Goal: Task Accomplishment & Management: Complete application form

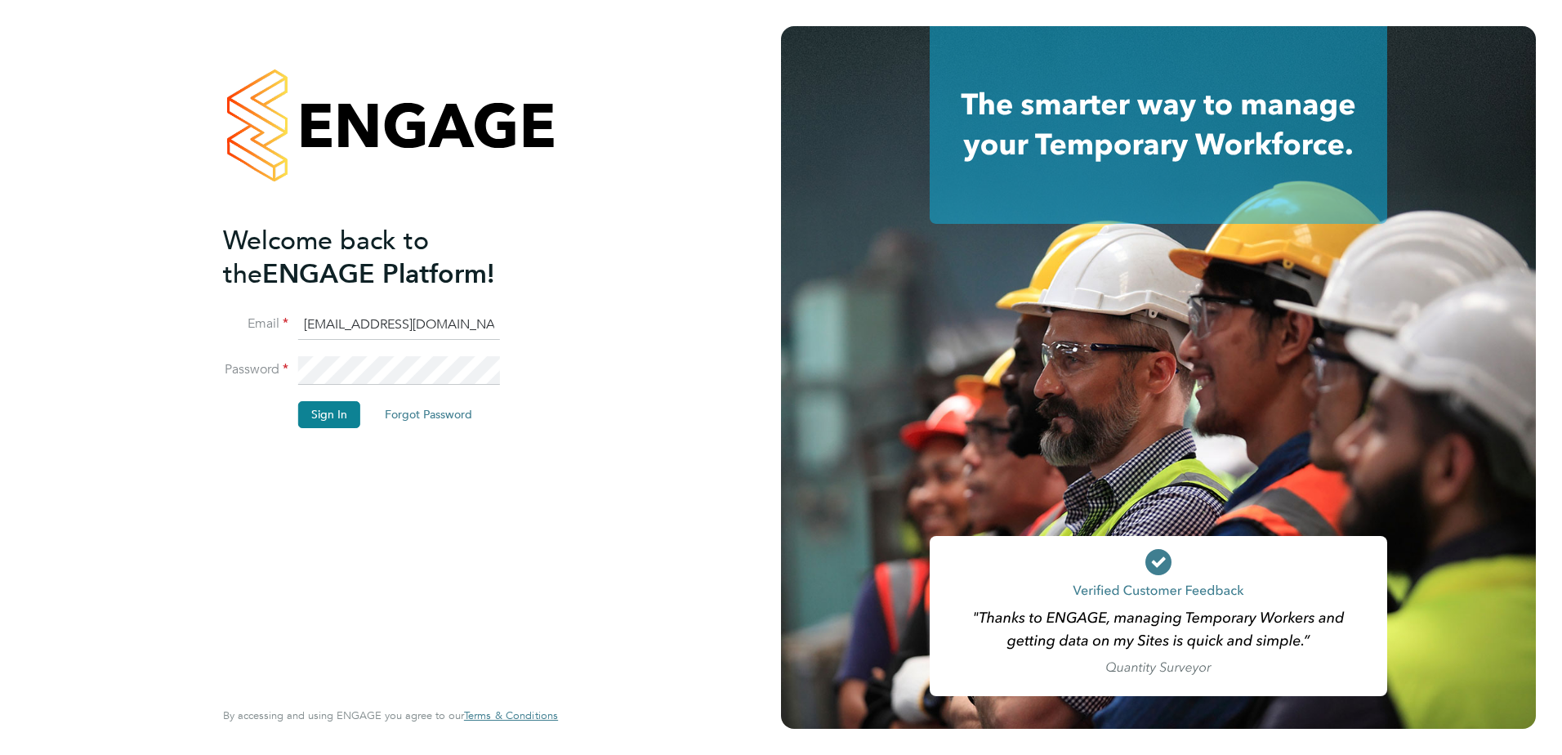
drag, startPoint x: 332, startPoint y: 413, endPoint x: 93, endPoint y: 431, distance: 239.3
click at [332, 413] on button "Sign In" at bounding box center [329, 414] width 62 height 26
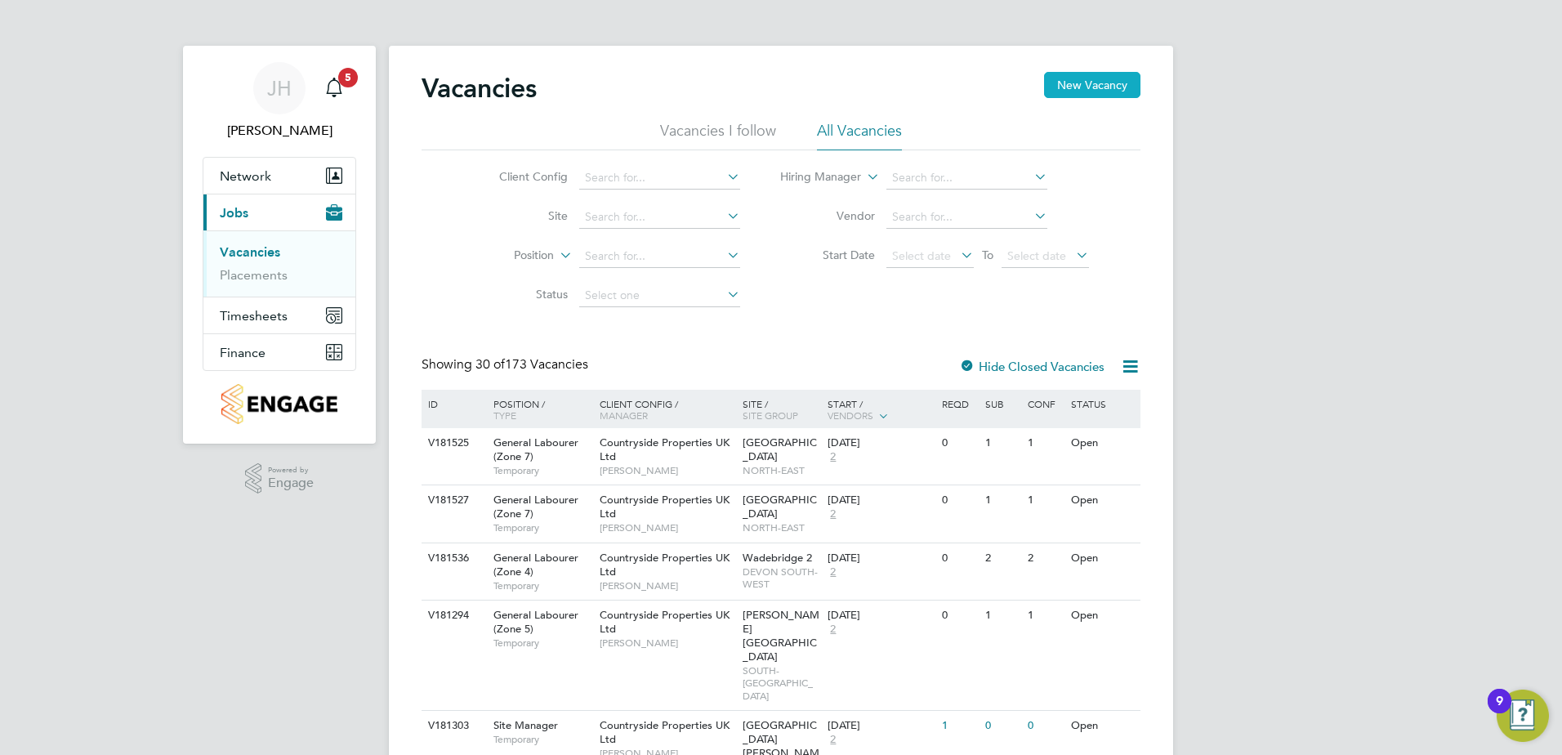
click at [1103, 90] on button "New Vacancy" at bounding box center [1092, 85] width 96 height 26
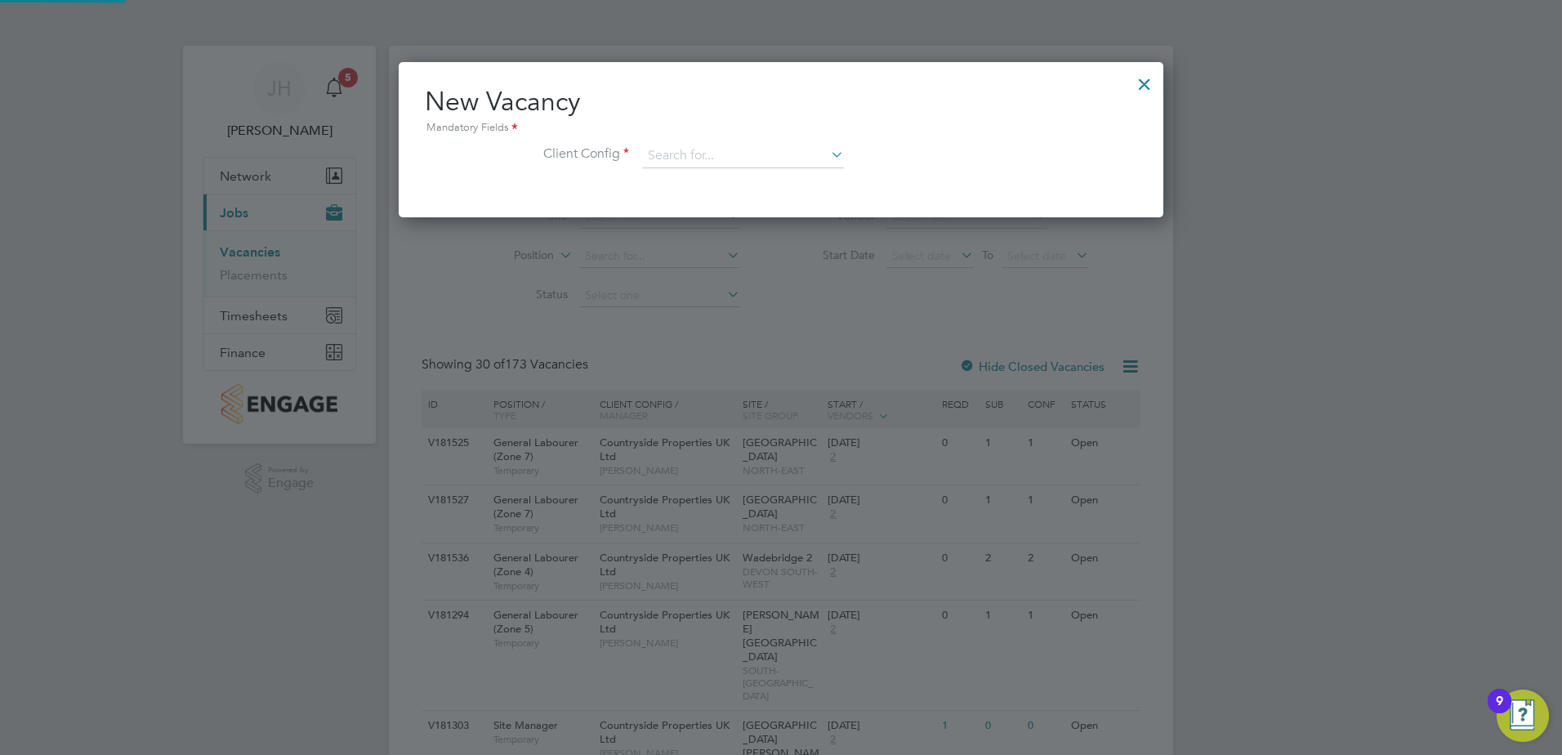
scroll to position [155, 766]
click at [673, 158] on input at bounding box center [743, 156] width 202 height 25
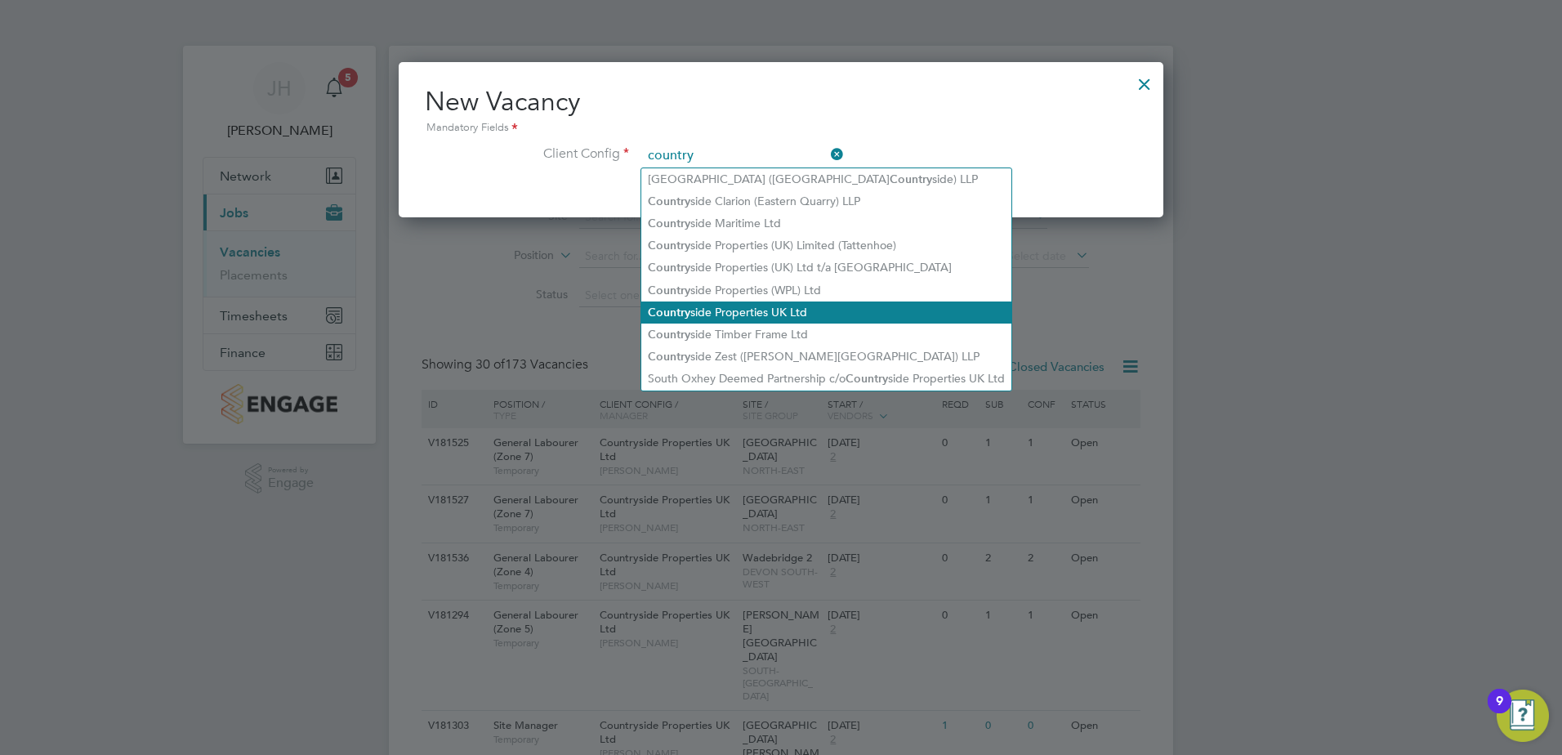
click at [706, 302] on li "Country side Properties UK Ltd" at bounding box center [826, 313] width 370 height 22
type input "Countryside Properties UK Ltd"
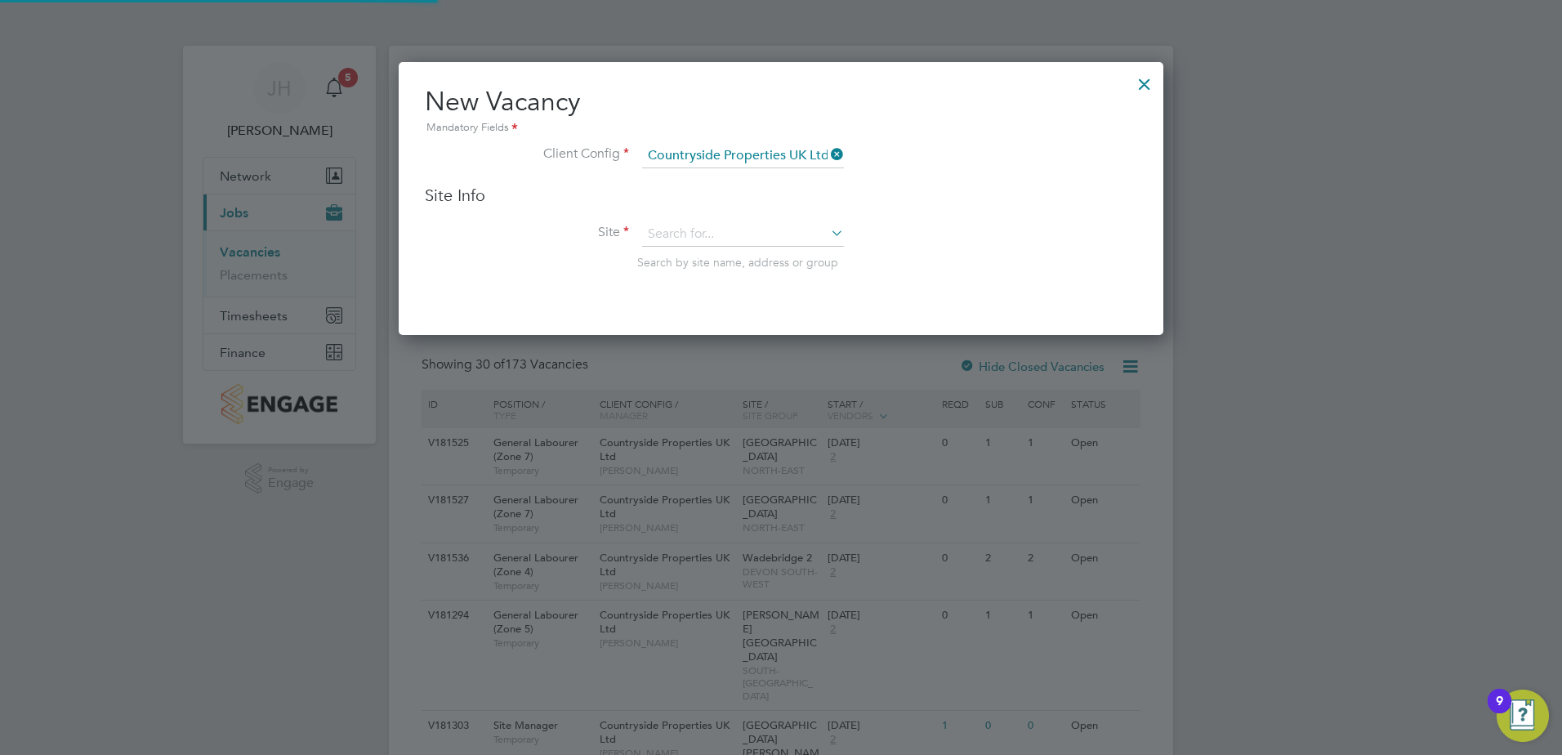
scroll to position [274, 766]
click at [684, 238] on input at bounding box center [743, 234] width 202 height 25
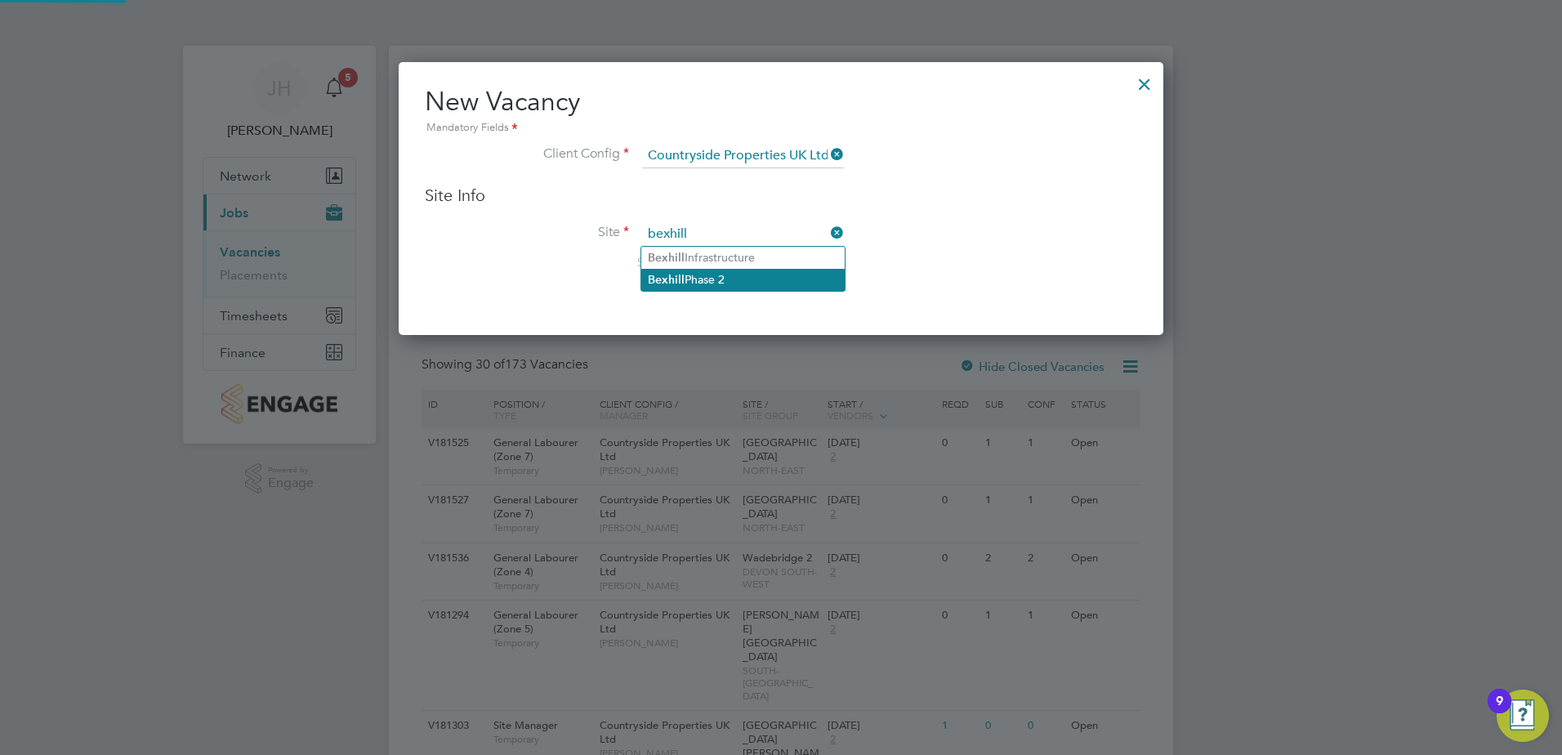
click at [668, 278] on b "Bexhill" at bounding box center [666, 280] width 37 height 14
type input "Bexhill Phase 2"
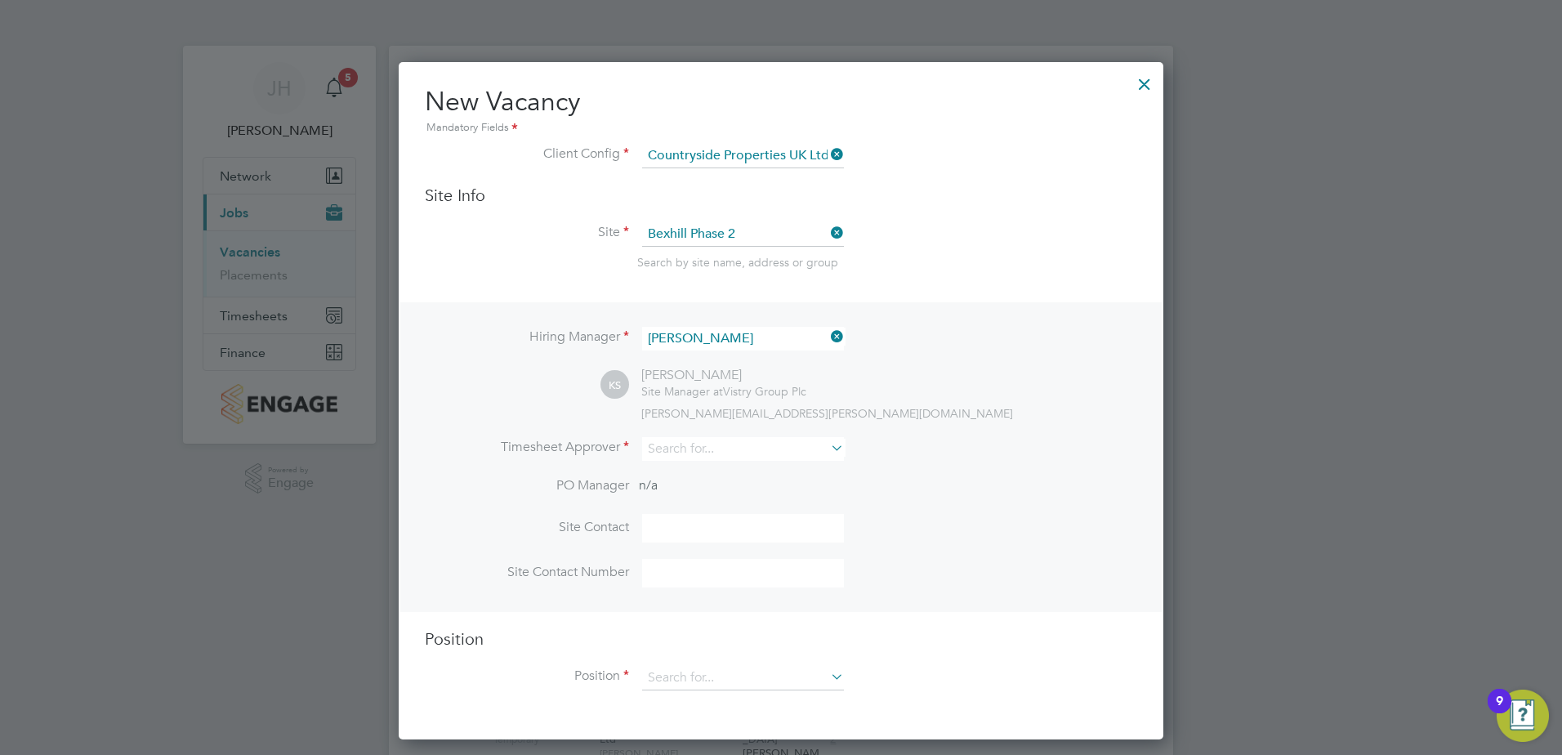
scroll to position [678, 766]
click at [704, 457] on input at bounding box center [743, 449] width 202 height 24
click at [699, 489] on li "Kevin Shannon" at bounding box center [742, 495] width 203 height 22
type input "Kevin Shannon"
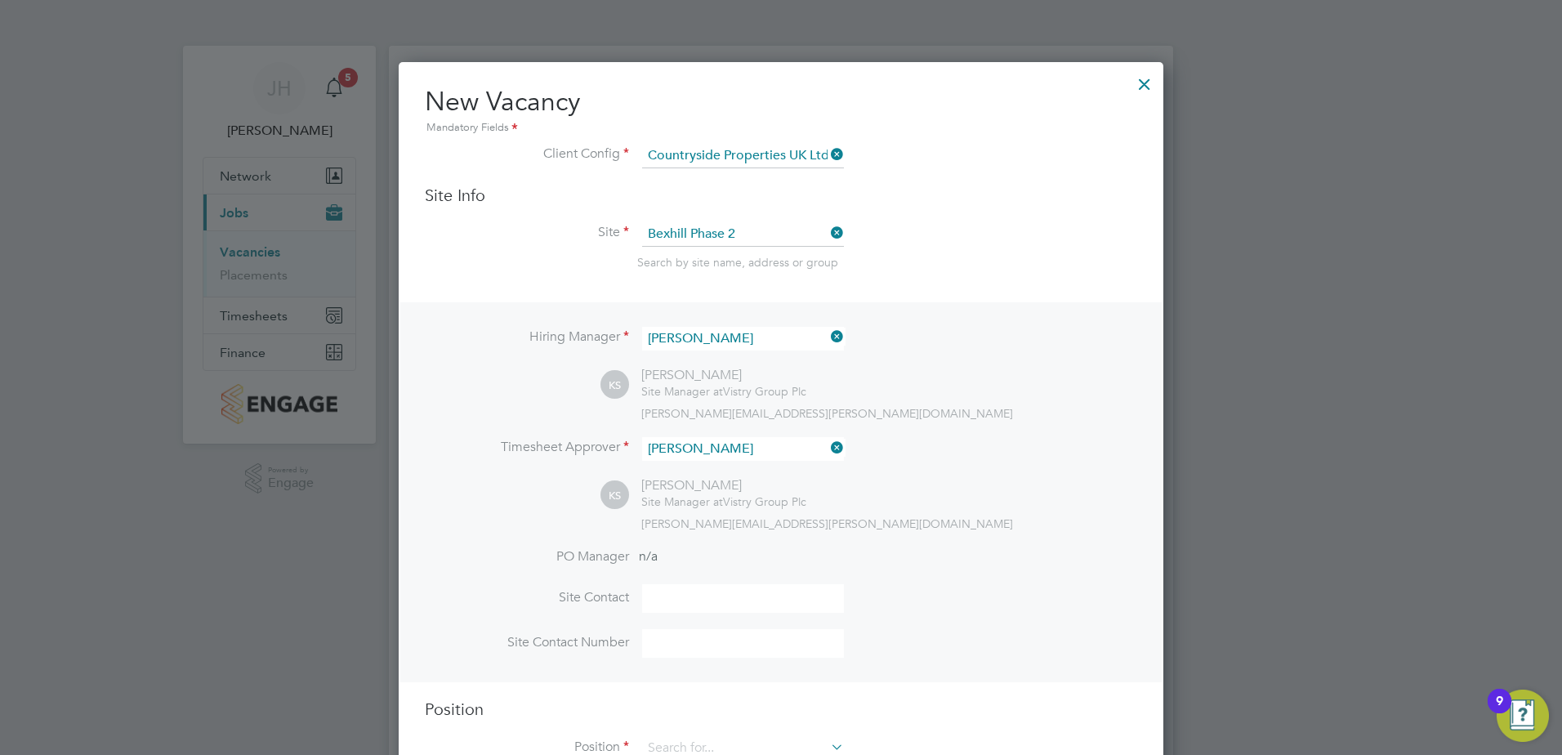
click at [704, 585] on li "PO Manager n/a" at bounding box center [781, 566] width 713 height 37
click at [698, 606] on input at bounding box center [743, 598] width 202 height 29
type input "Kevin Shannon"
type input "+447562670639"
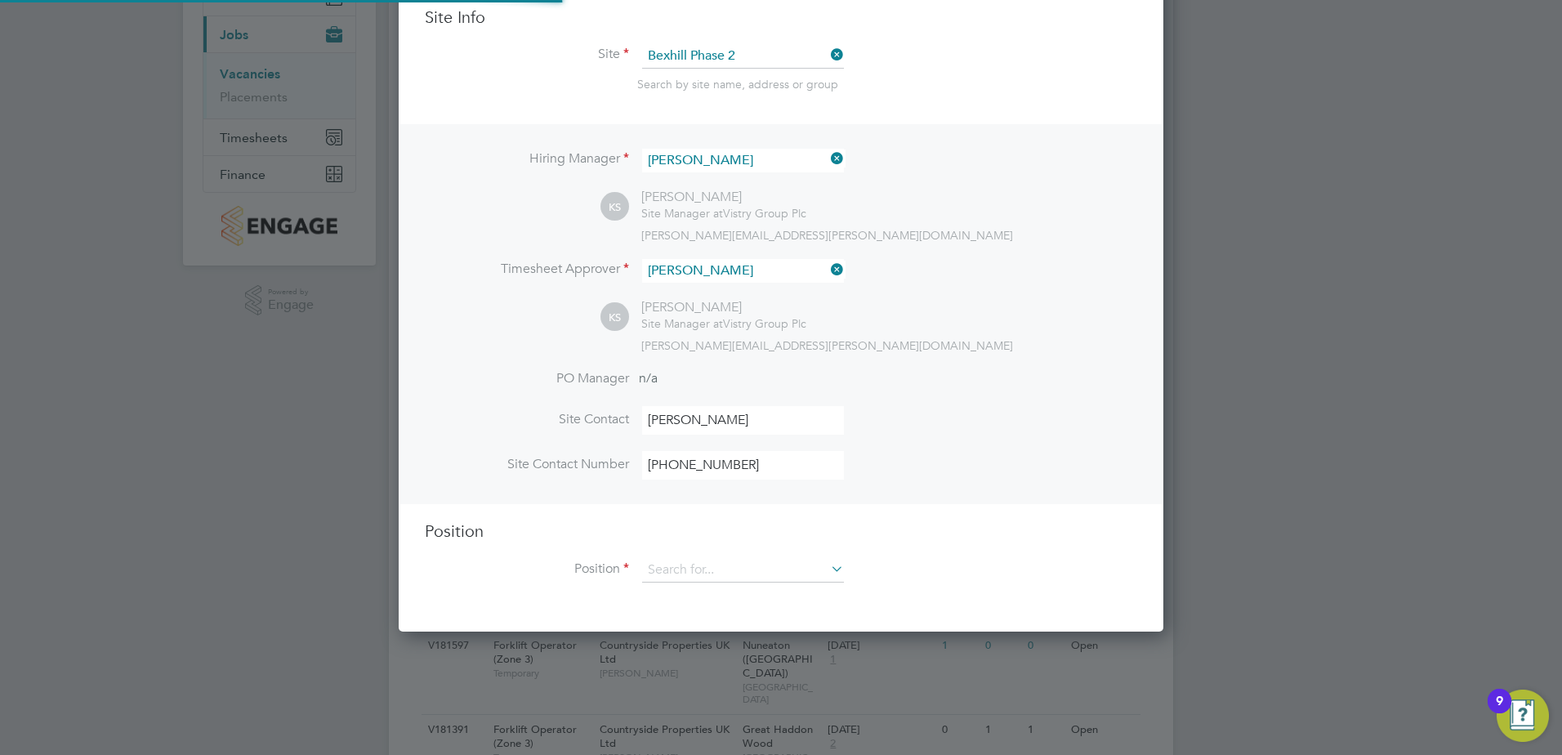
scroll to position [409, 0]
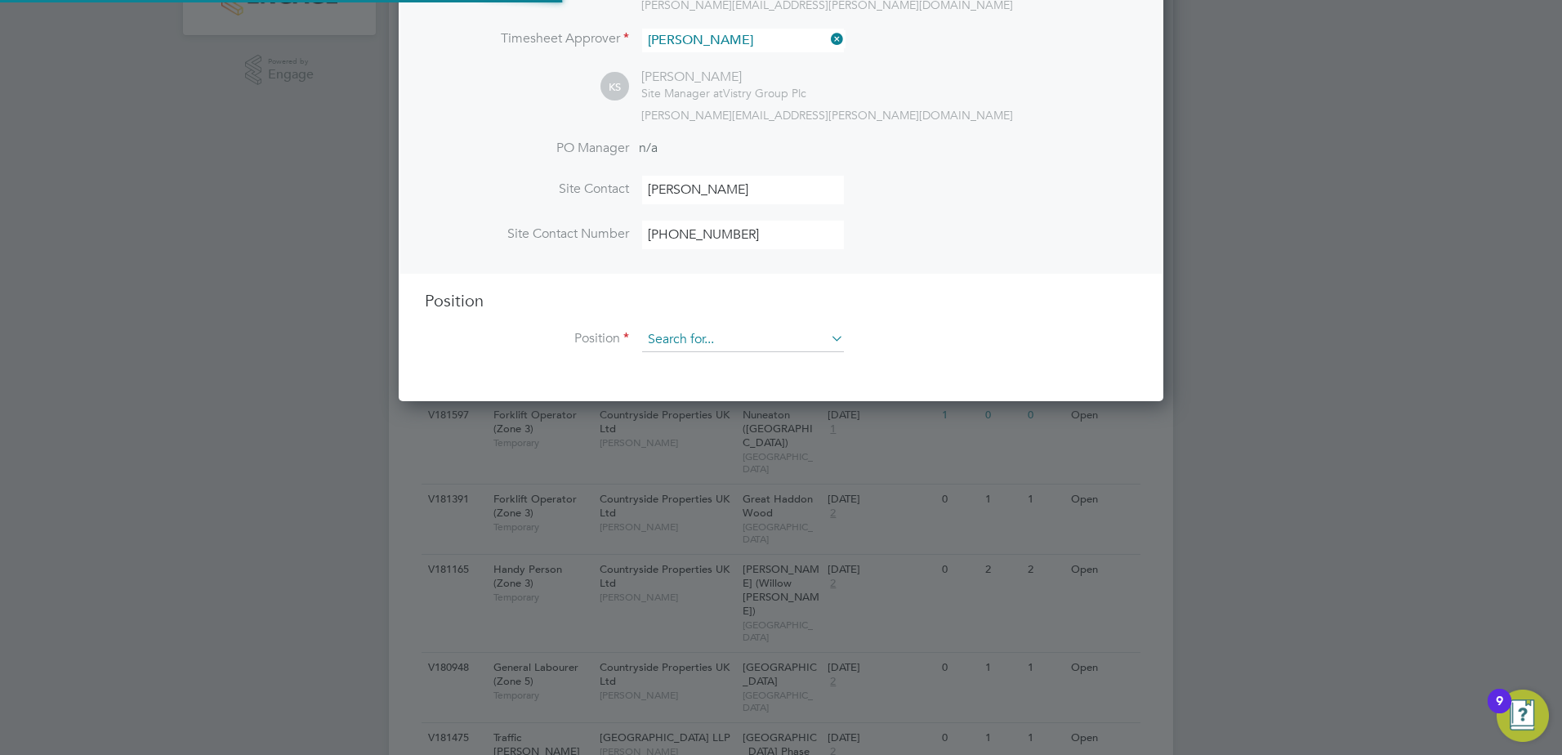
click at [675, 343] on input at bounding box center [743, 340] width 202 height 25
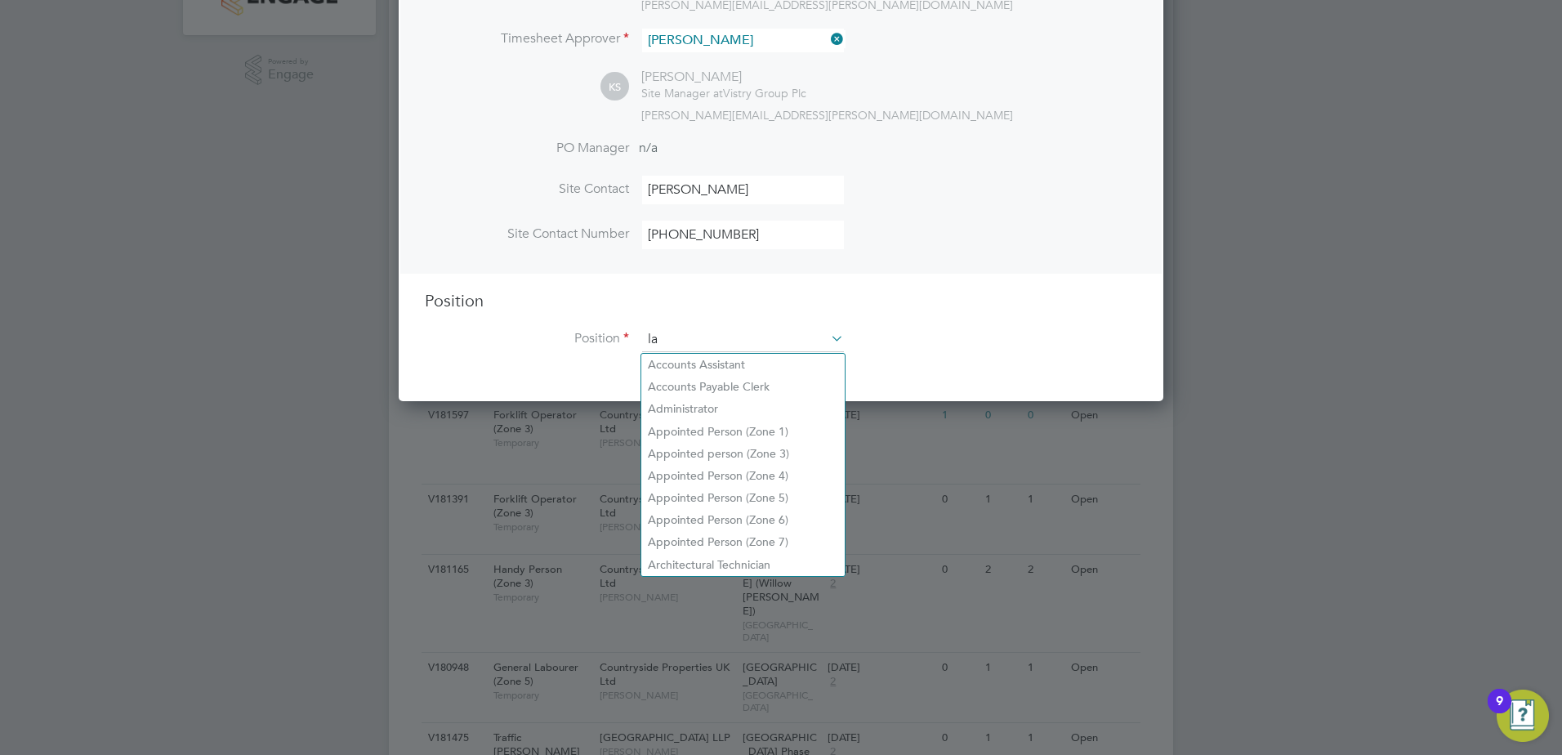
scroll to position [2348, 766]
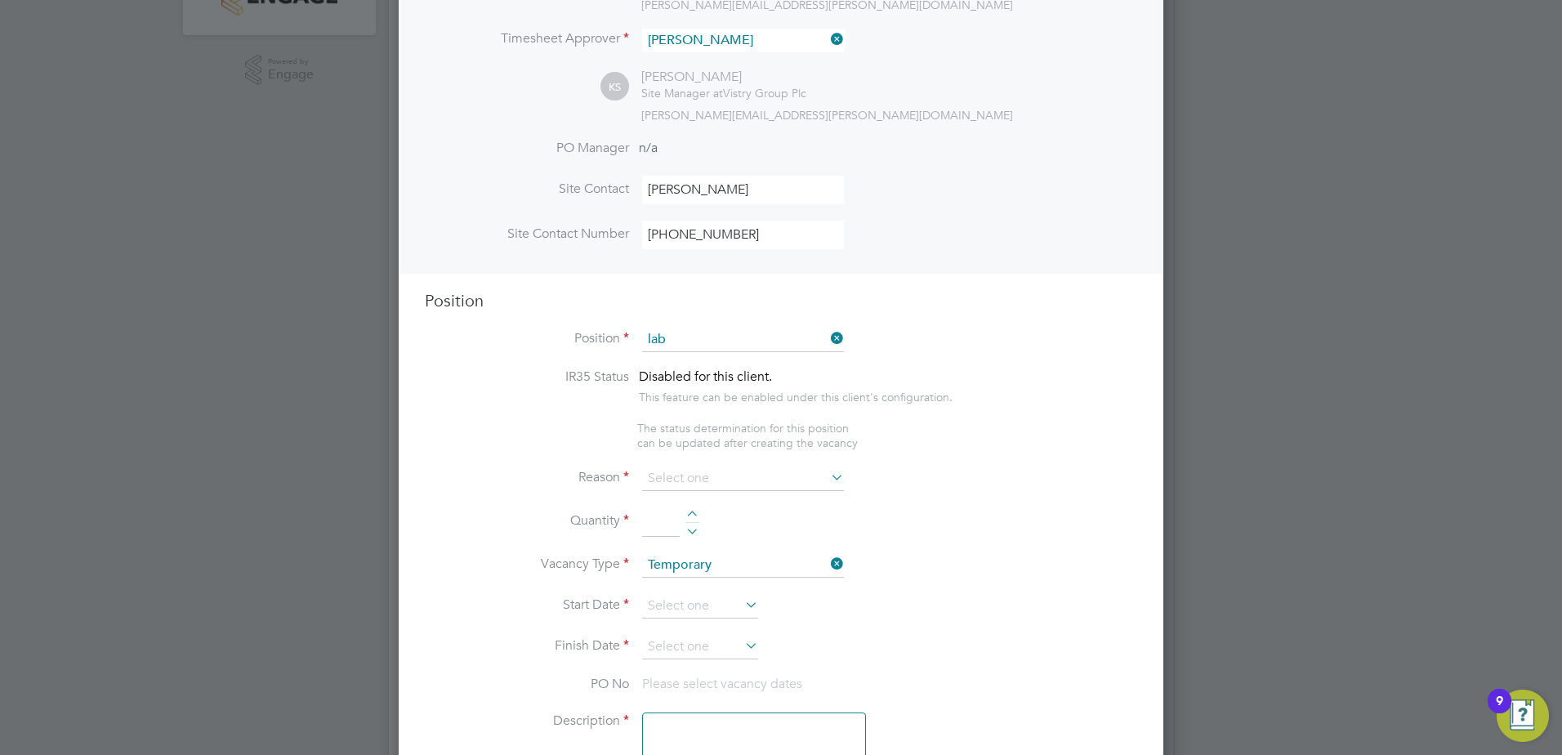
click at [708, 404] on b "Lab" at bounding box center [699, 409] width 20 height 14
type input "General Labourer (Zone 3)"
type textarea "- General labouring duties - Supporting the trades on site - Moving materials a…"
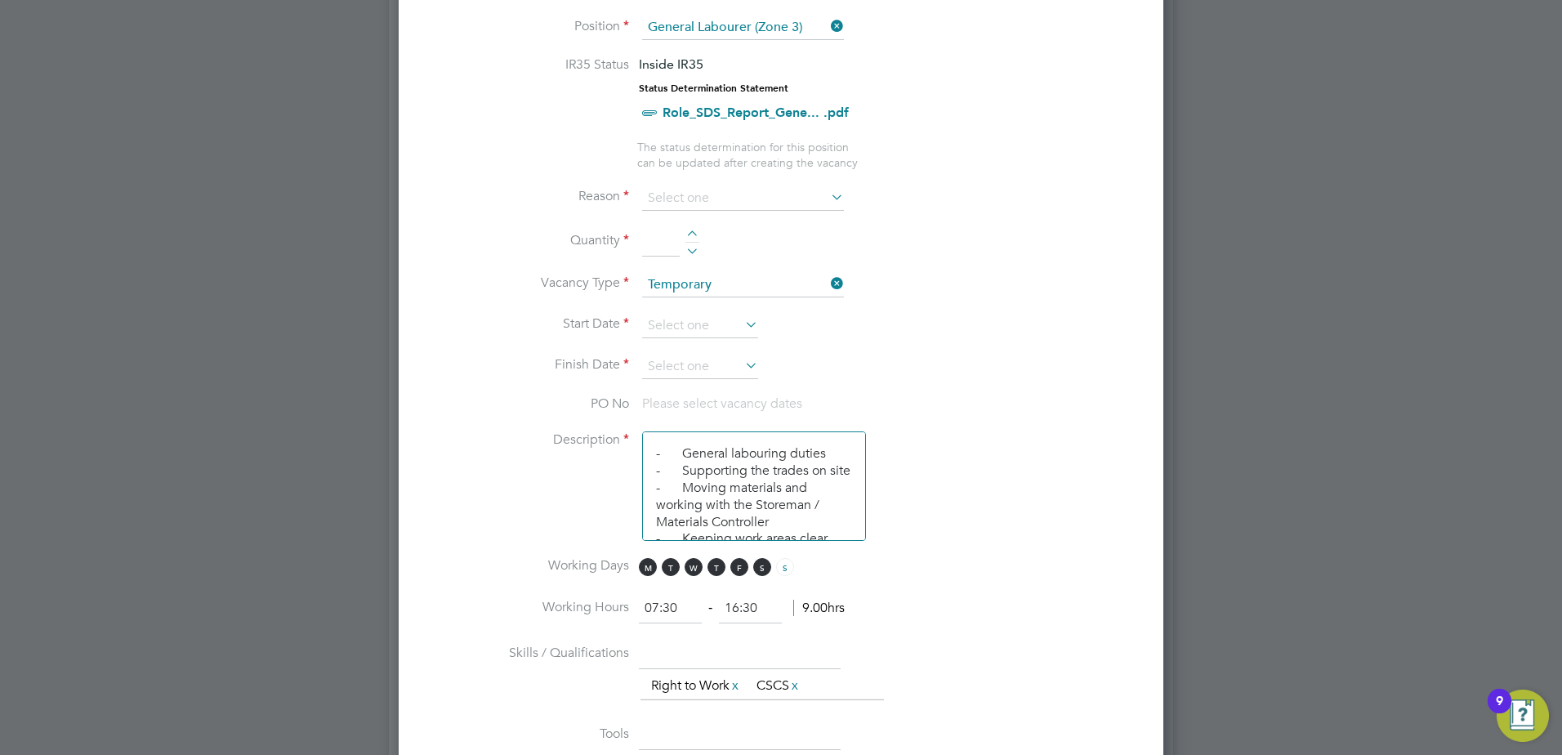
scroll to position [817, 0]
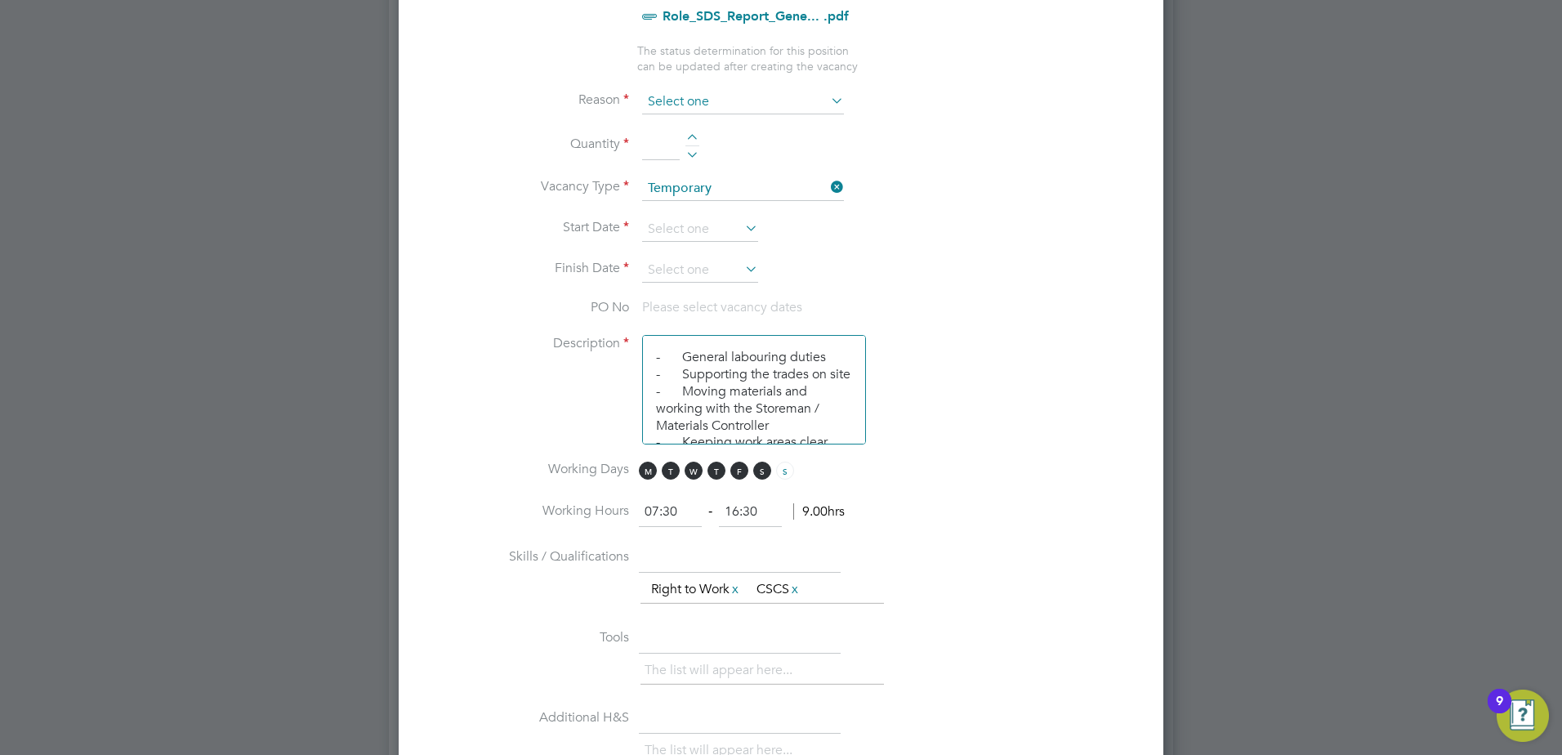
click at [678, 100] on input at bounding box center [743, 102] width 202 height 25
click at [712, 170] on li "Extra Work" at bounding box center [742, 168] width 203 height 21
type input "Extra Work"
click at [667, 150] on input at bounding box center [661, 145] width 38 height 29
type input "1"
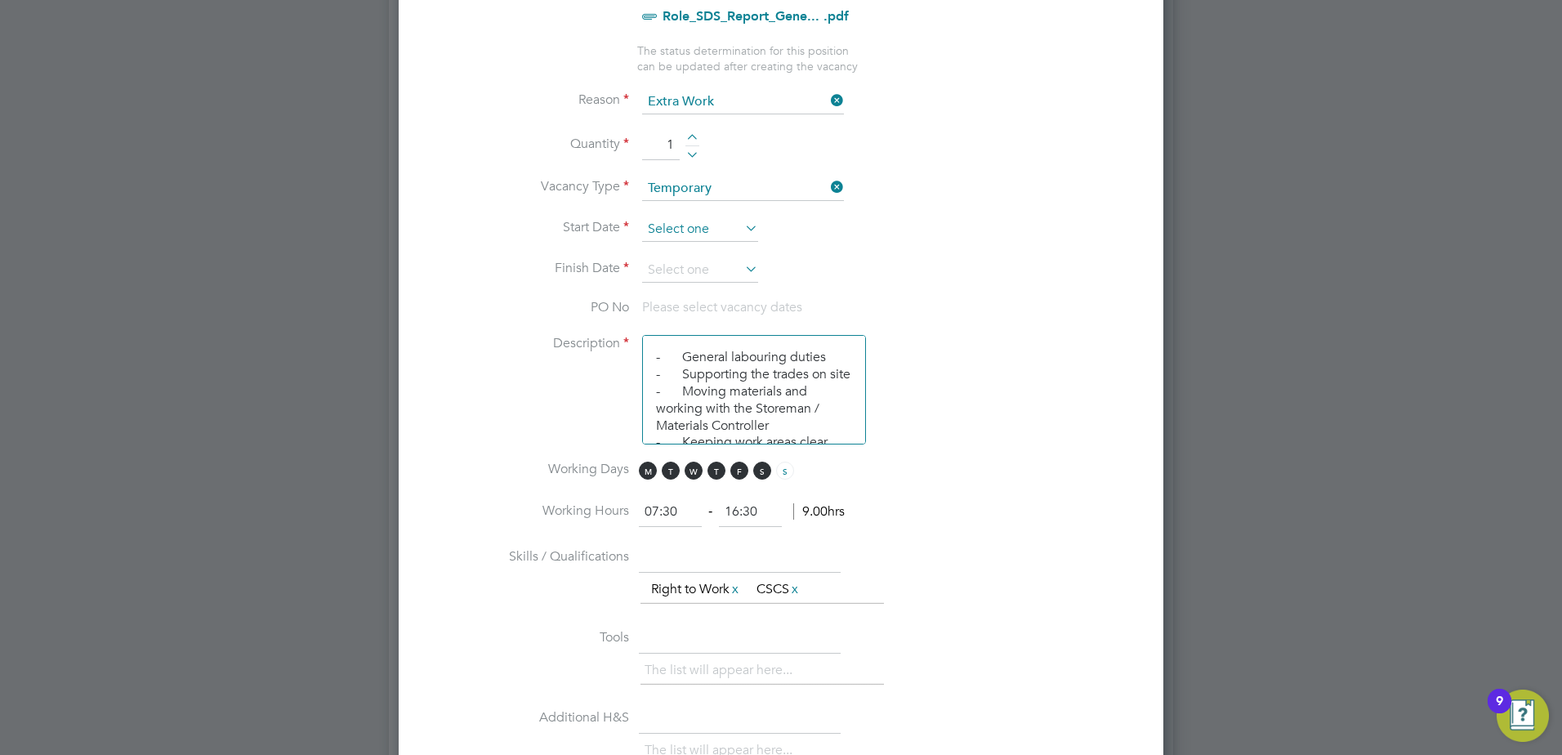
click at [699, 223] on input at bounding box center [700, 229] width 116 height 25
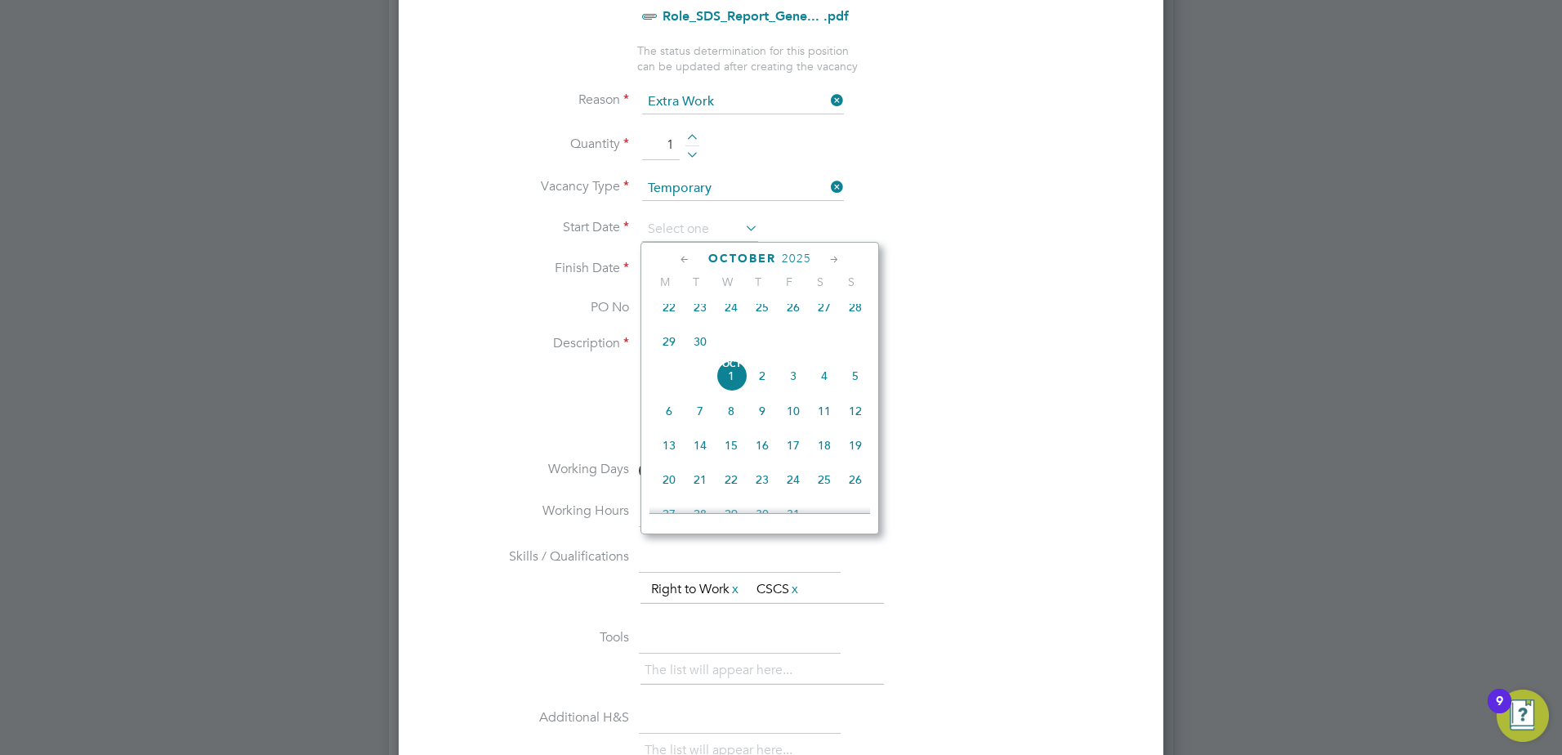
click at [667, 306] on span "22" at bounding box center [669, 307] width 31 height 31
type input "22 Sep 2025"
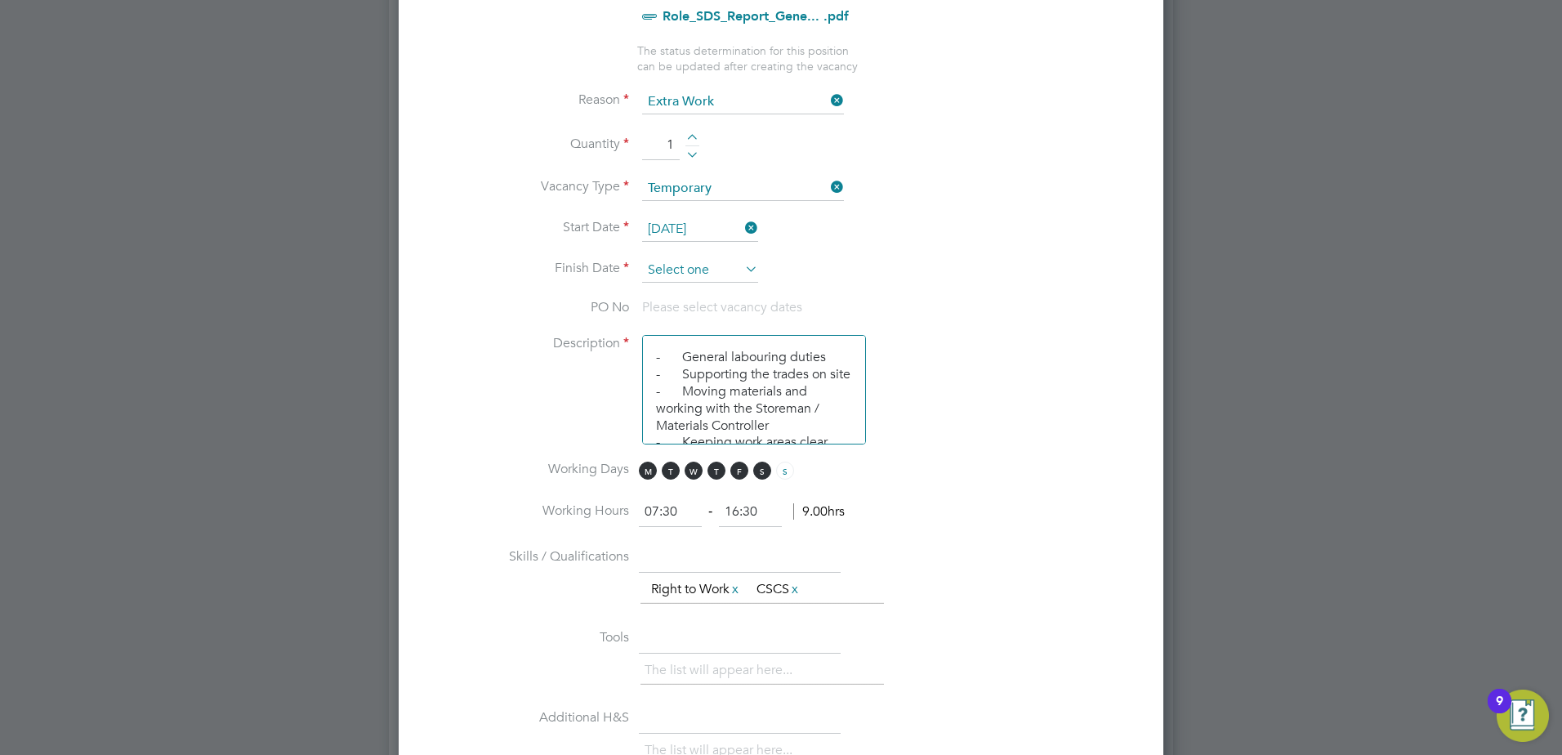
click at [682, 268] on input at bounding box center [700, 270] width 116 height 25
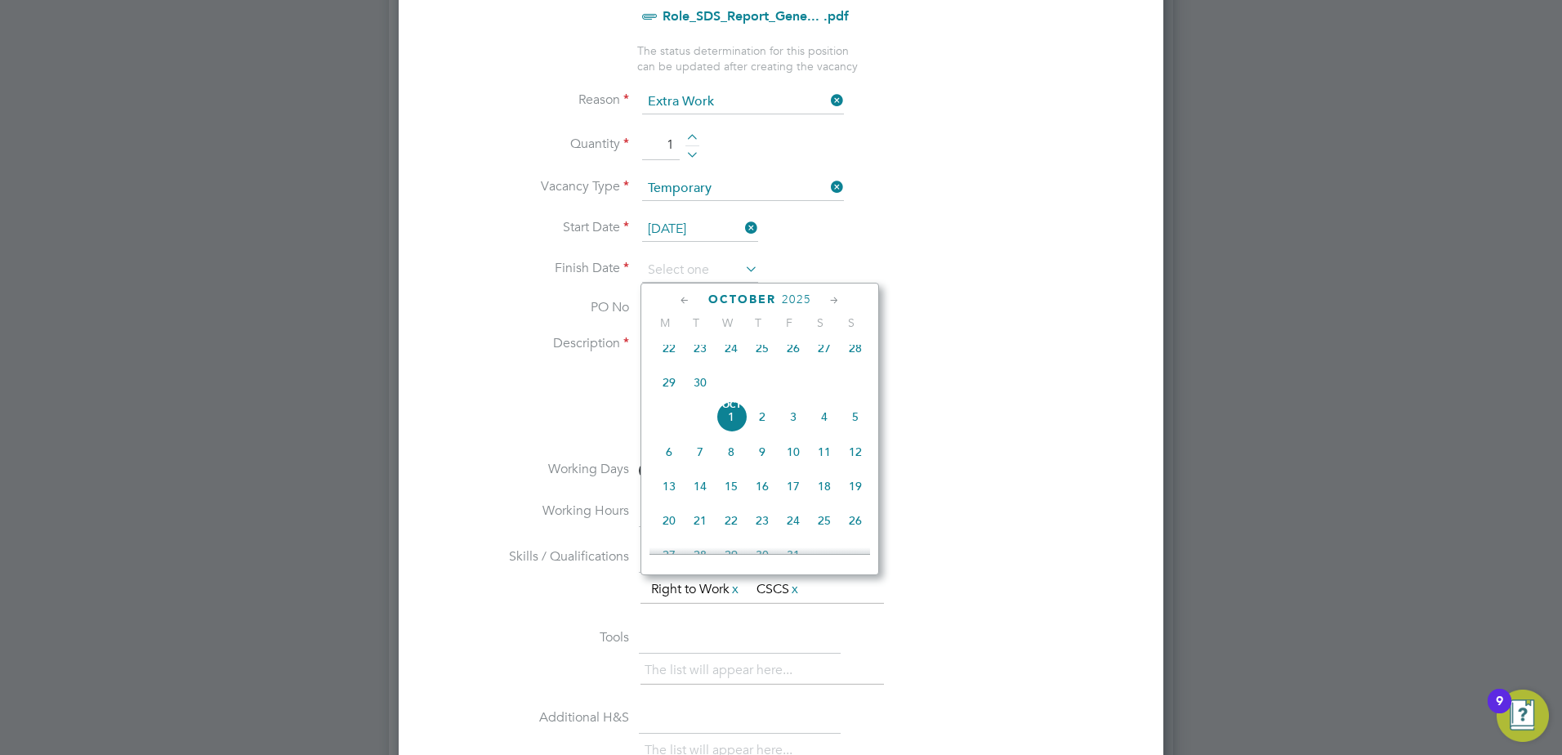
click at [673, 355] on span "22" at bounding box center [669, 348] width 31 height 31
type input "22 Sep 2025"
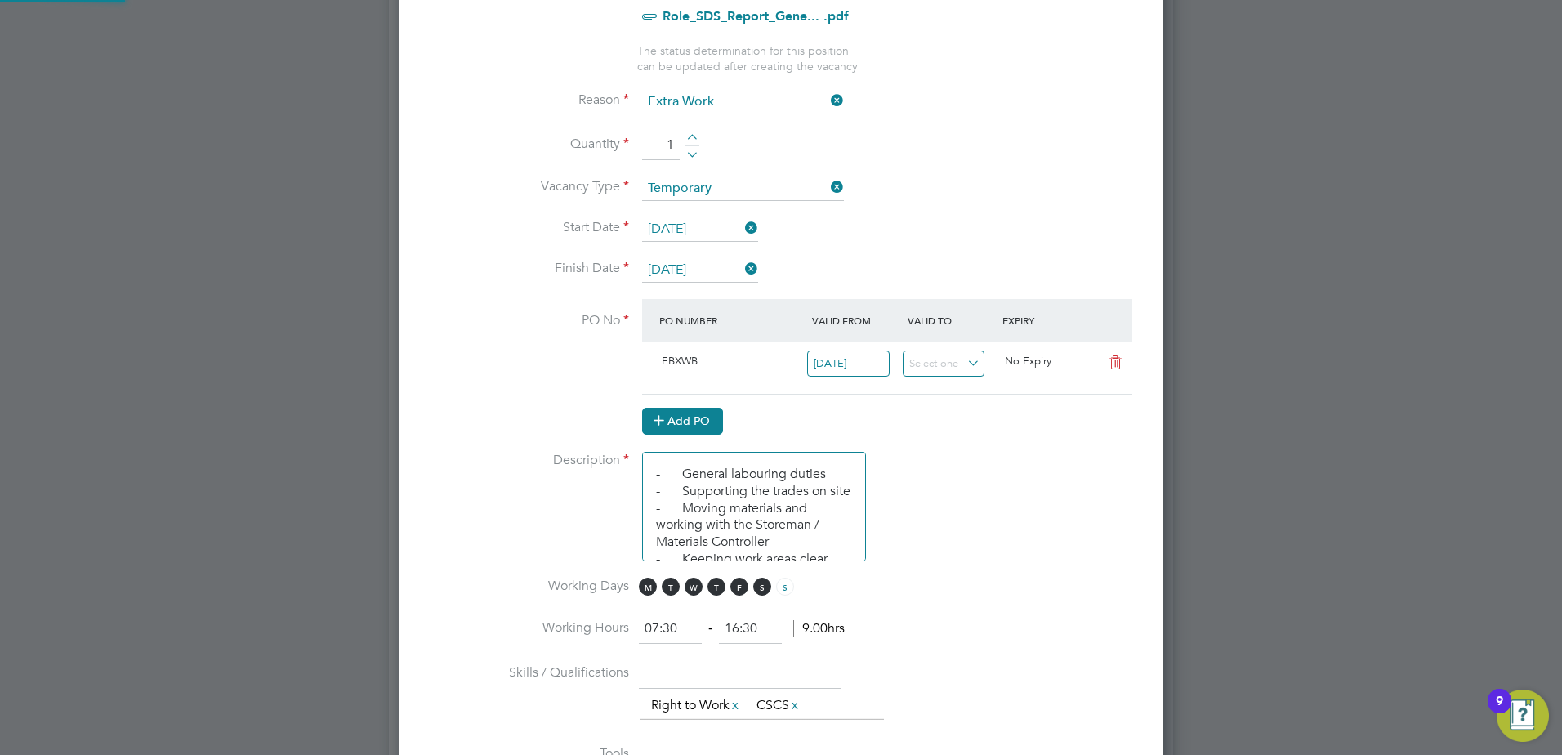
scroll to position [28, 154]
click at [675, 420] on button "Add PO" at bounding box center [682, 421] width 81 height 26
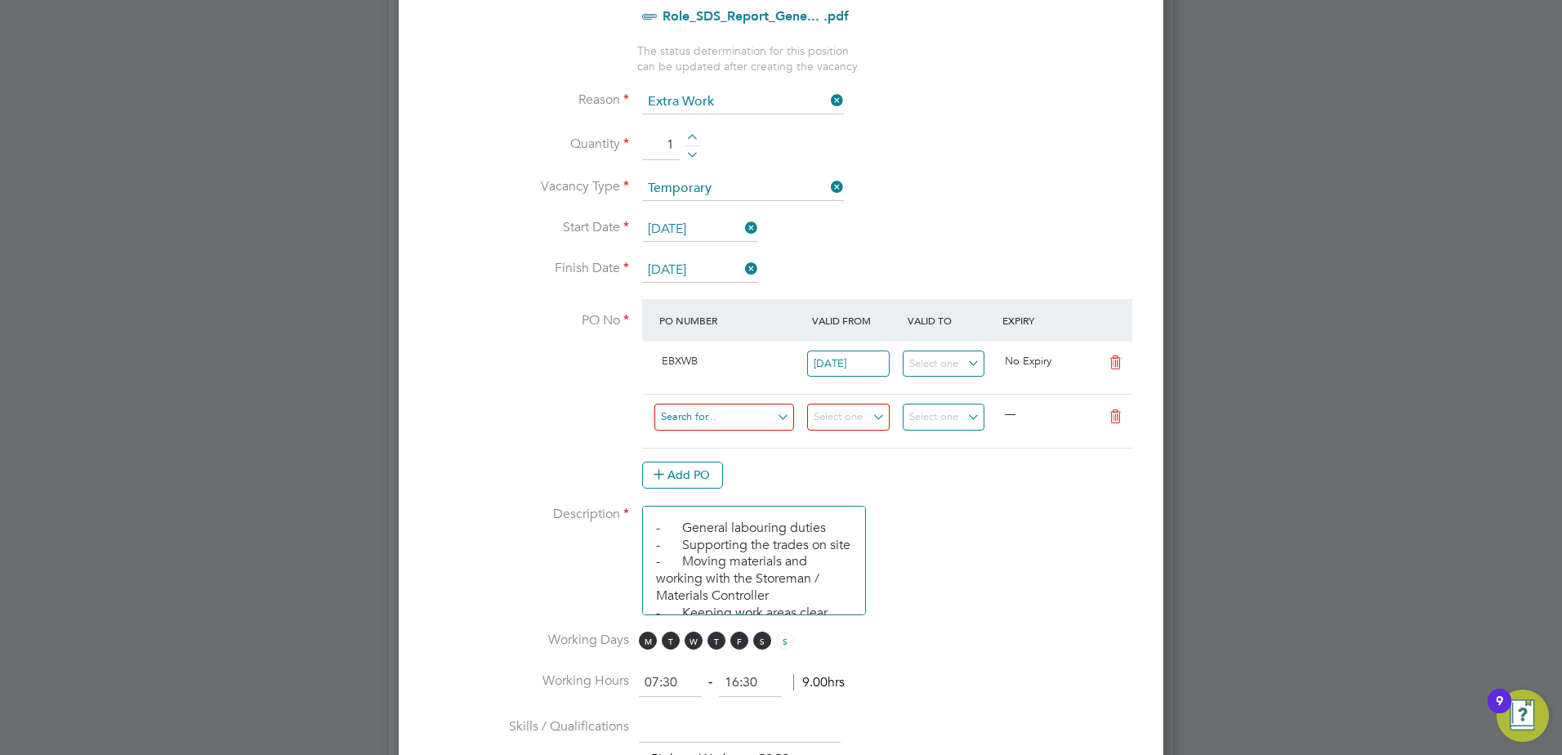
scroll to position [2521, 766]
click at [698, 419] on input at bounding box center [725, 417] width 140 height 27
paste input "S-EBEXI/00210"
type input "S-EBEXI/00210"
click at [712, 439] on b "S-EBEXI/00210" at bounding box center [700, 443] width 80 height 14
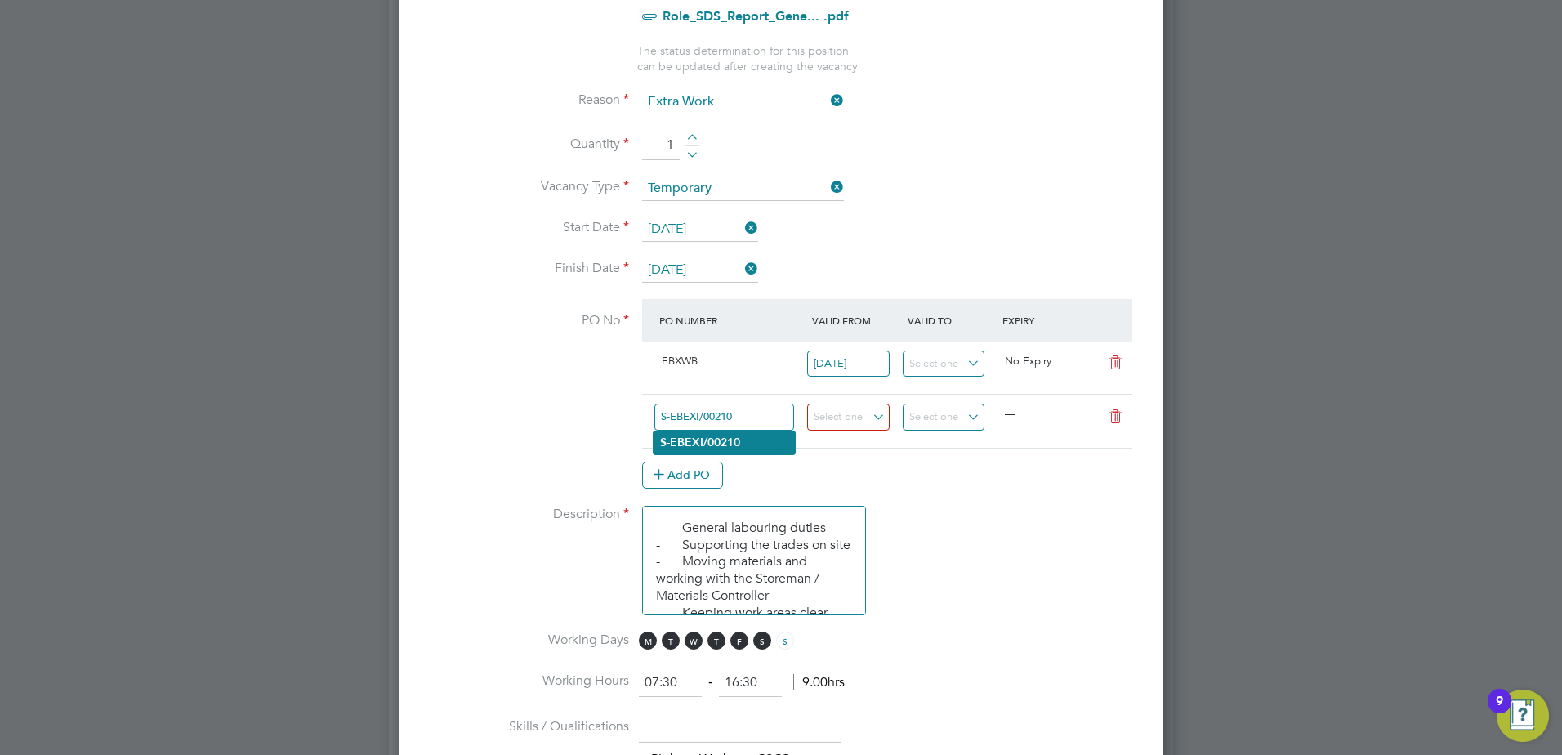
type input "25 Apr 2025"
type input "28 Oct 2025"
click at [1115, 364] on icon at bounding box center [1116, 362] width 20 height 13
type input "25 Apr 2025"
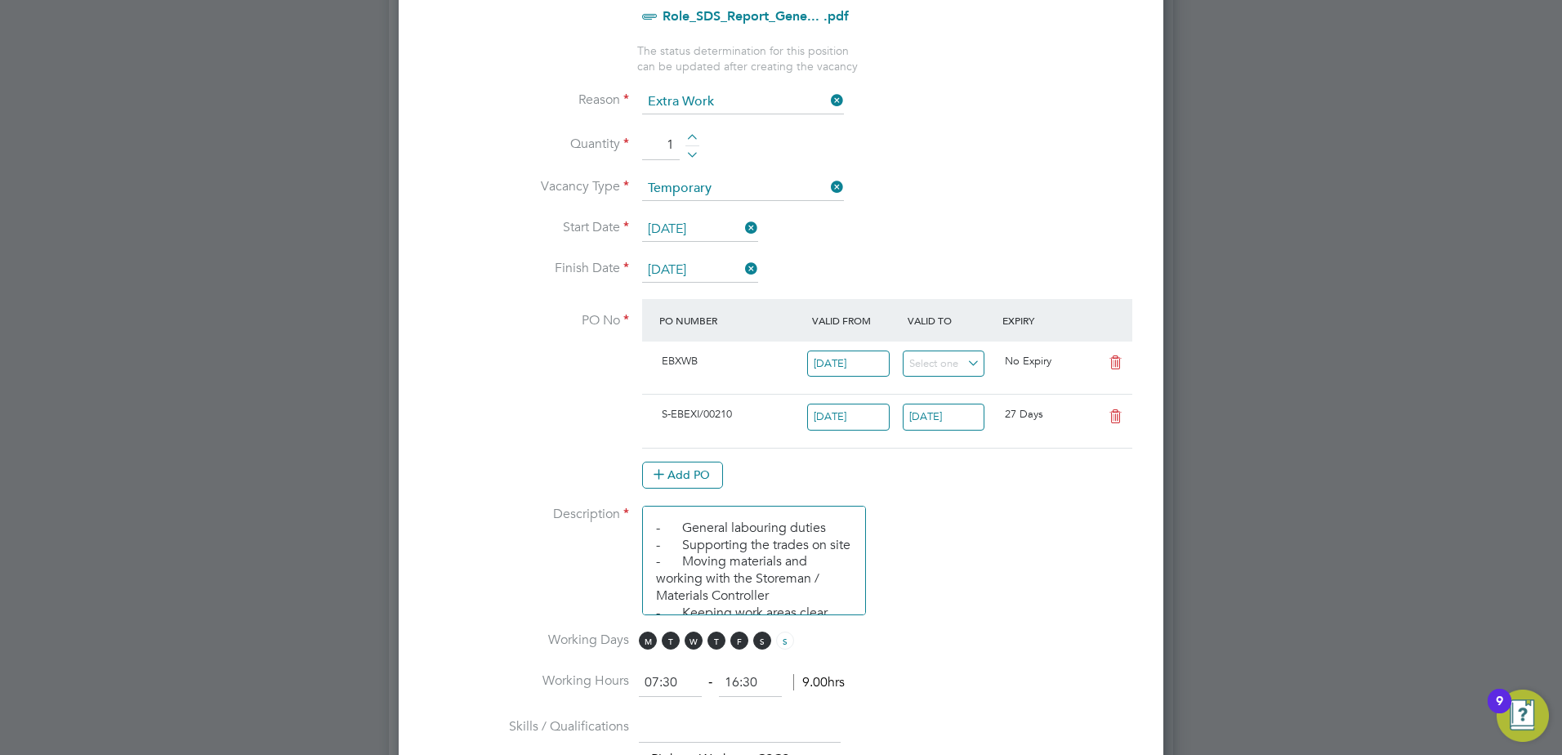
type input "28 Oct 2025"
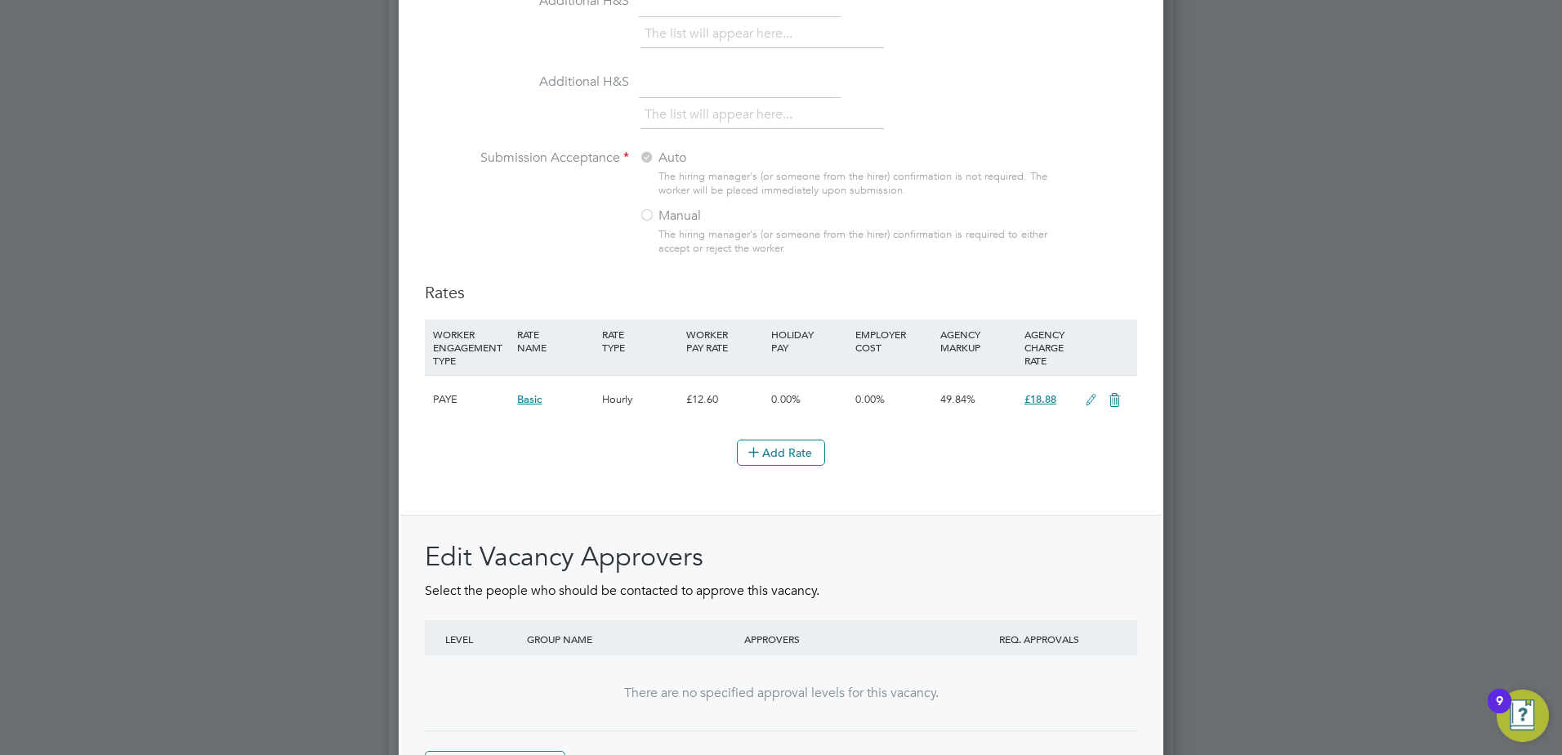
scroll to position [1774, 0]
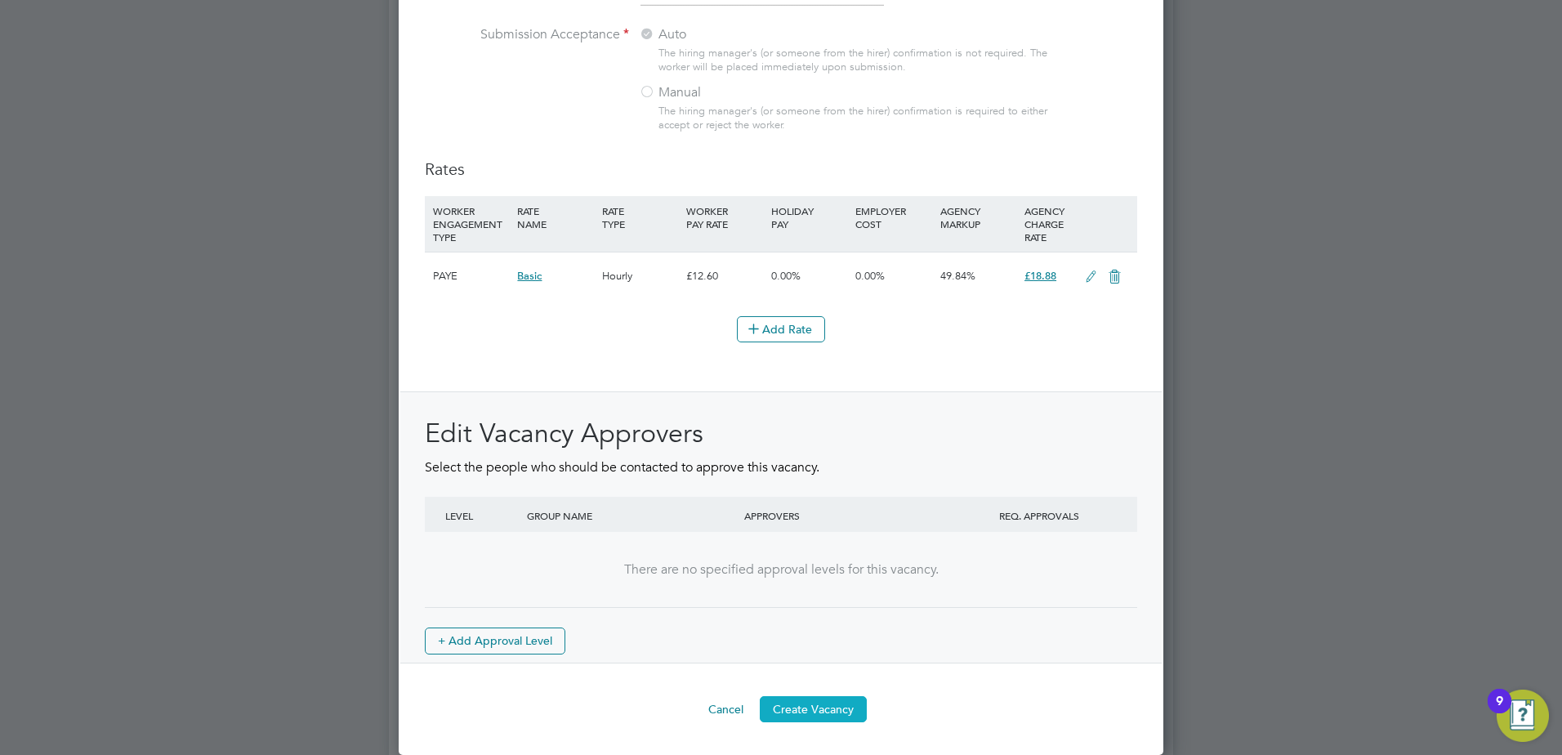
click at [794, 712] on button "Create Vacancy" at bounding box center [813, 709] width 107 height 26
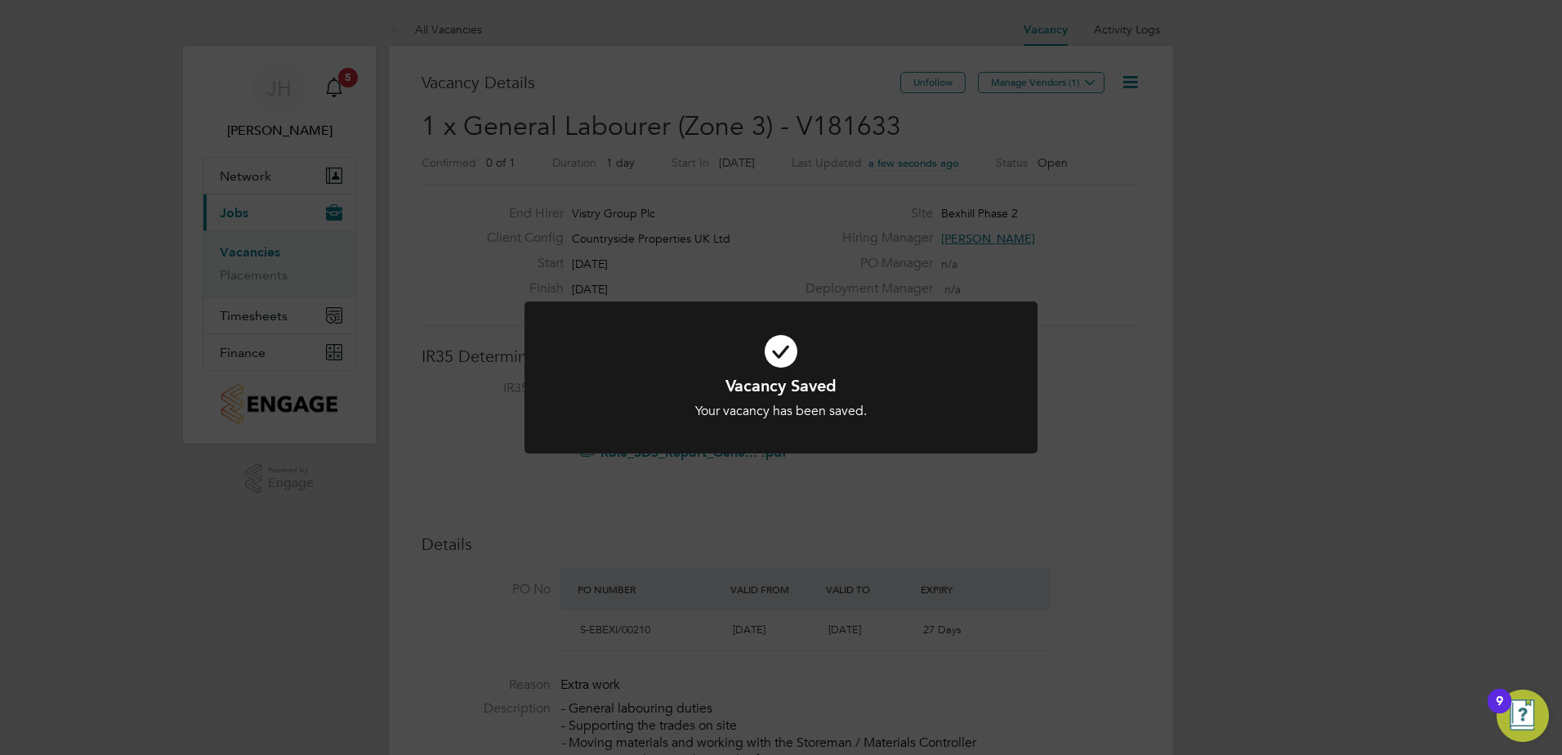
click at [1016, 280] on div "Vacancy Saved Your vacancy has been saved. Cancel Okay" at bounding box center [781, 377] width 1562 height 755
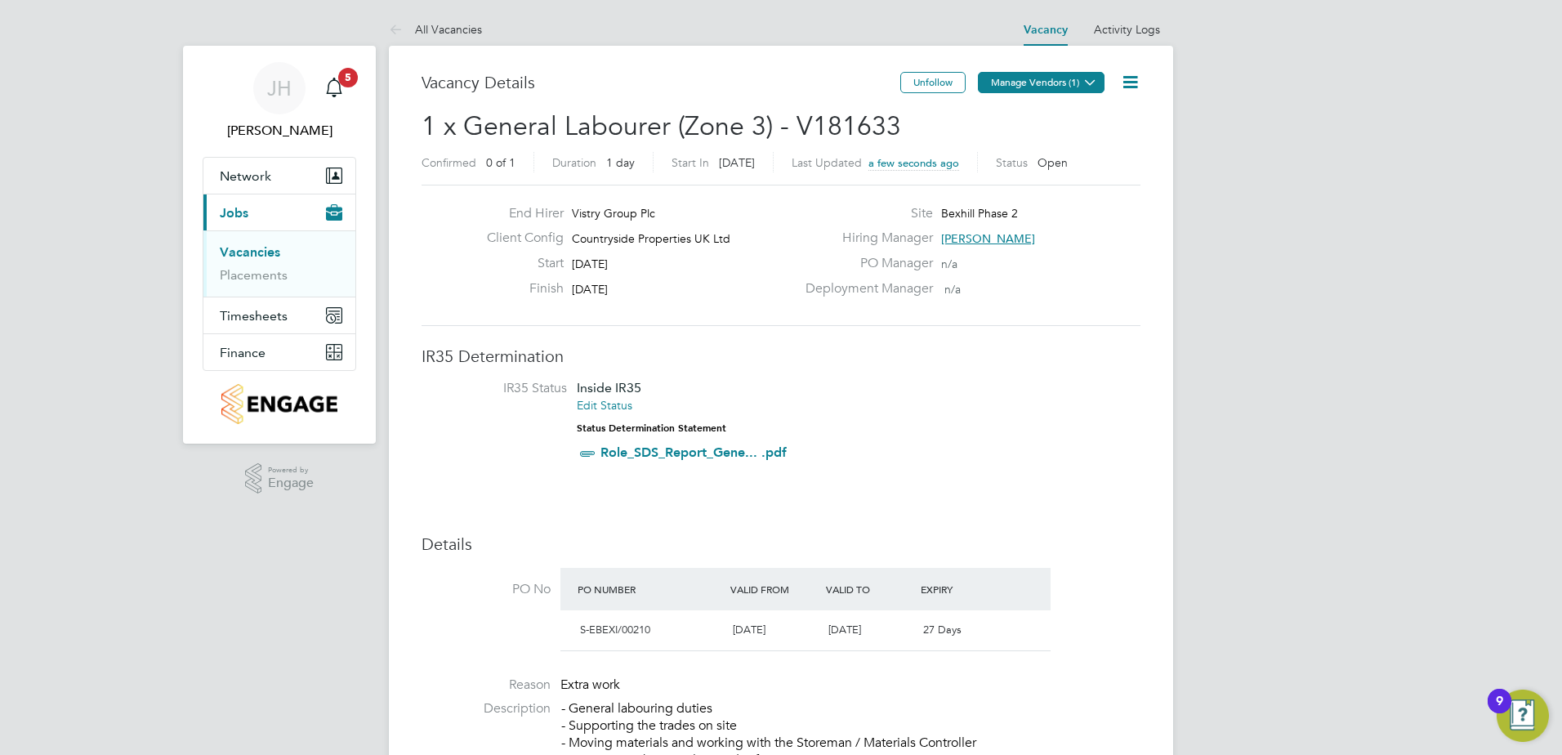
click at [1079, 90] on button "Manage Vendors (1)" at bounding box center [1041, 82] width 127 height 21
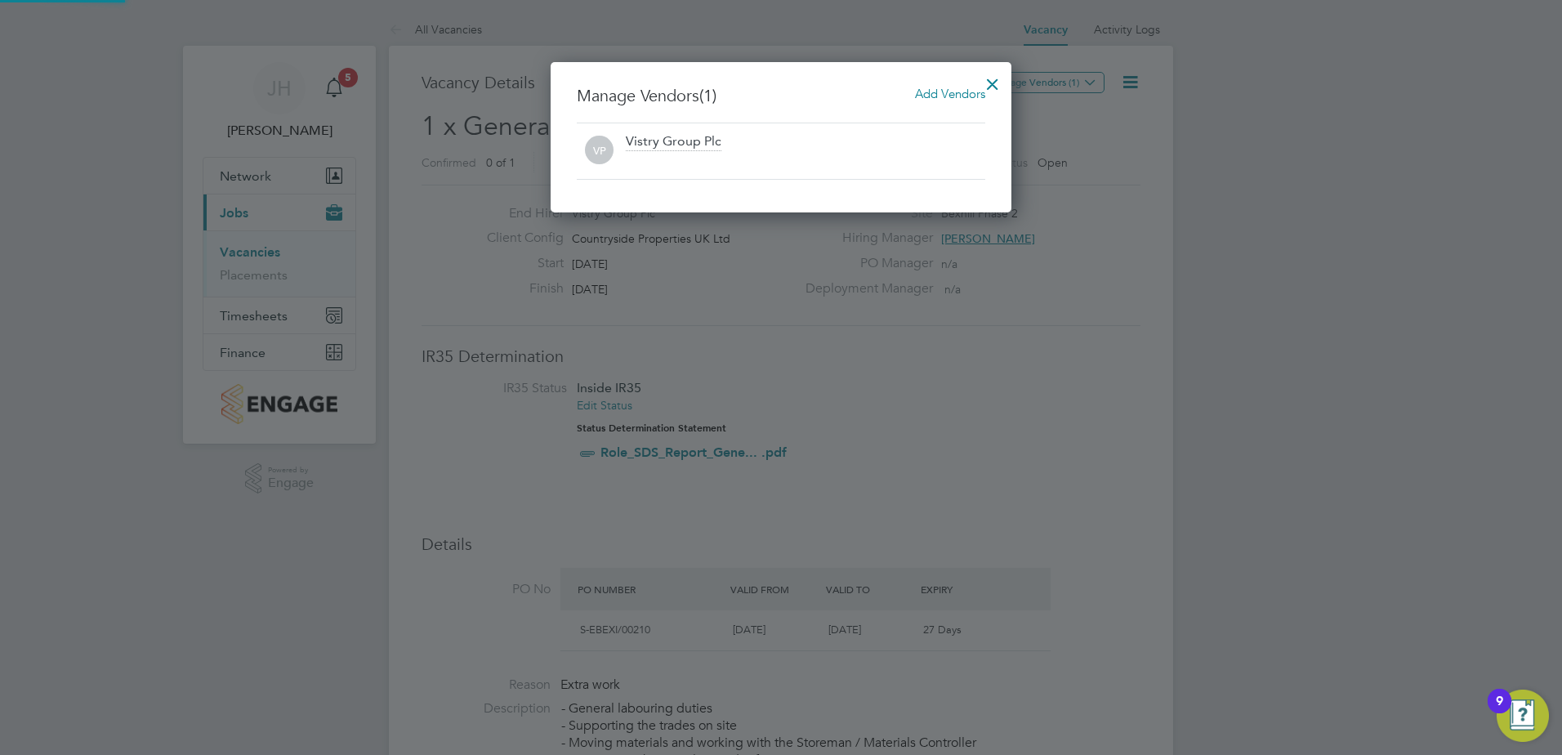
scroll to position [151, 462]
click at [932, 97] on span "Add Vendors" at bounding box center [950, 94] width 70 height 16
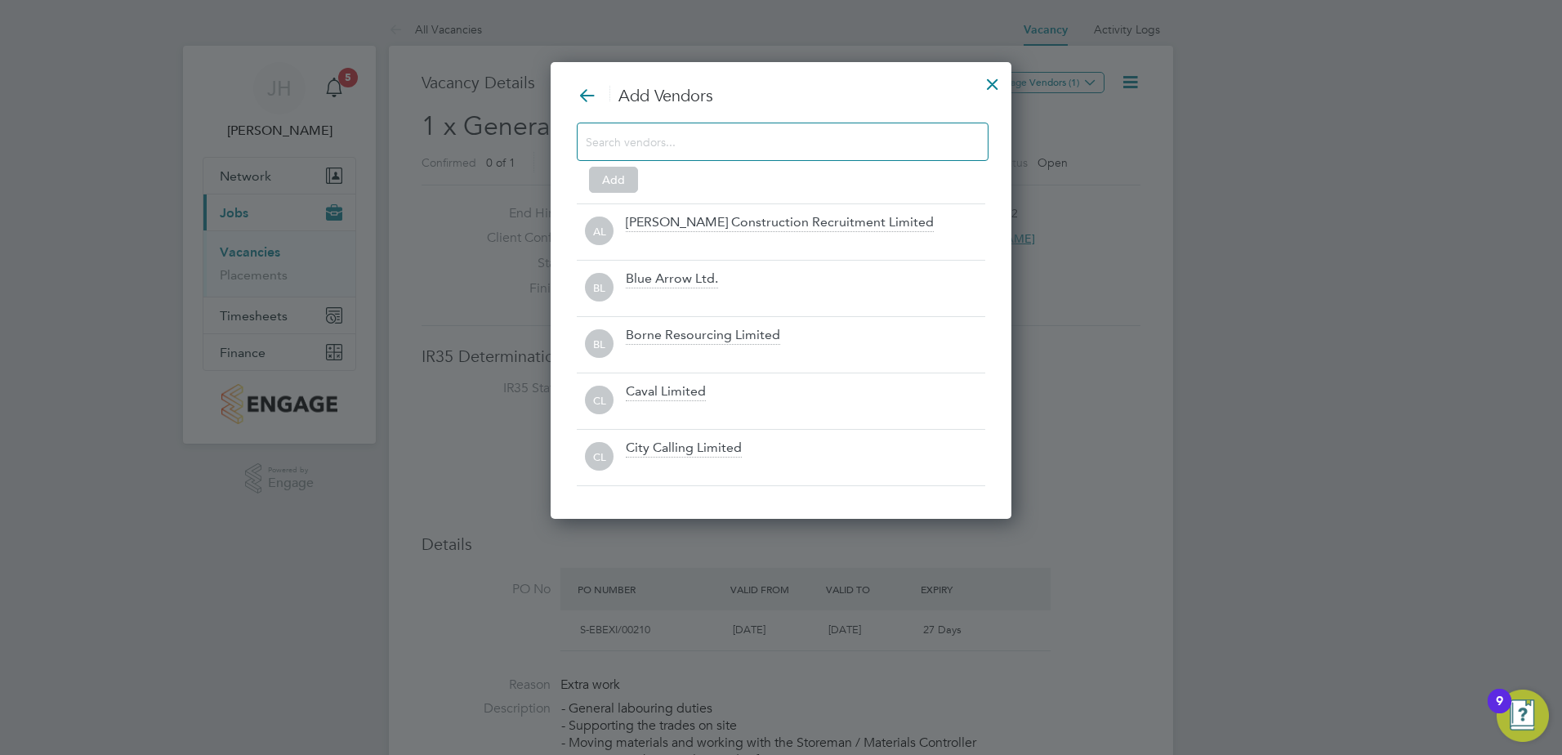
click at [802, 162] on div "Add" at bounding box center [781, 155] width 409 height 65
click at [792, 151] on input at bounding box center [770, 141] width 368 height 21
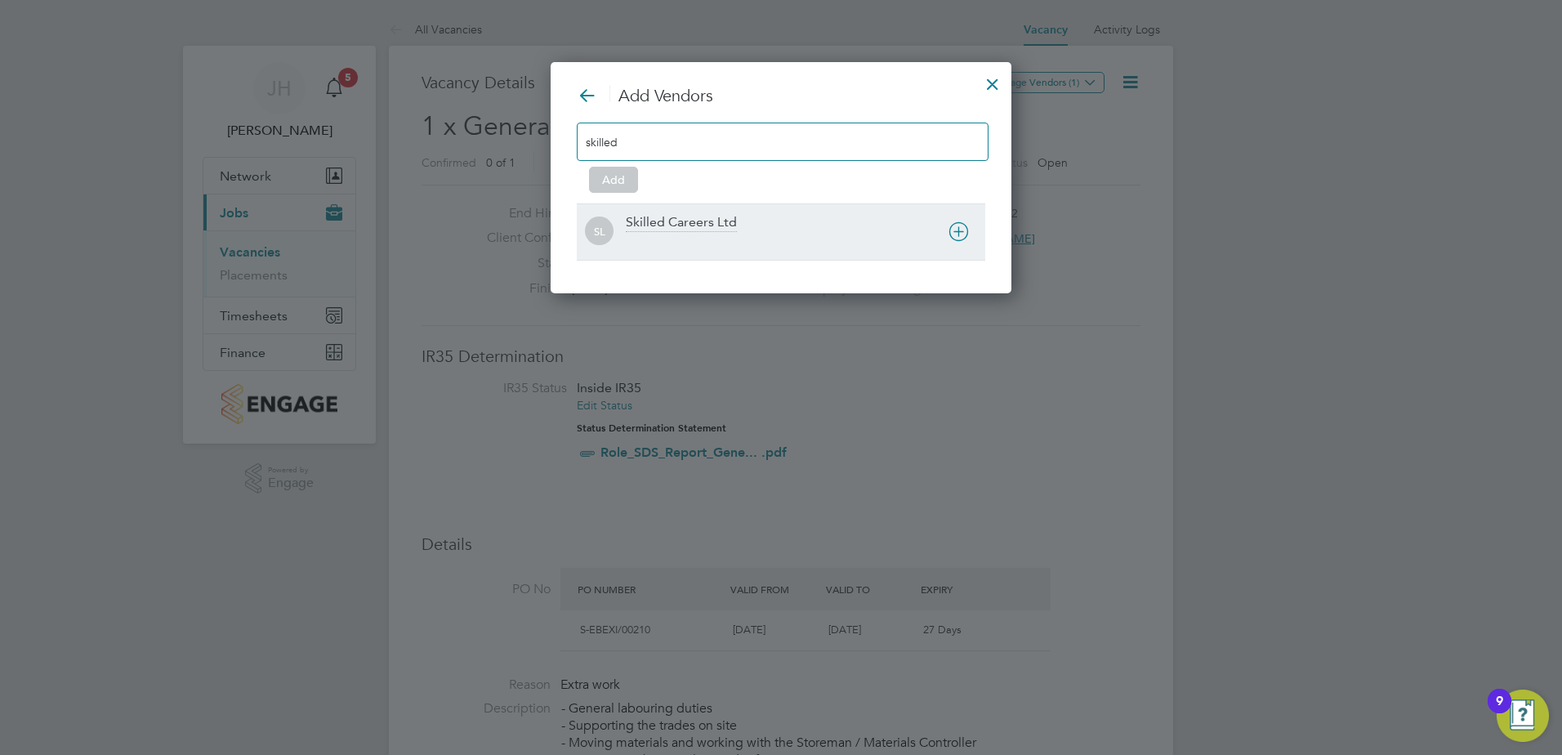
type input "skilled"
click at [814, 238] on div at bounding box center [806, 243] width 360 height 16
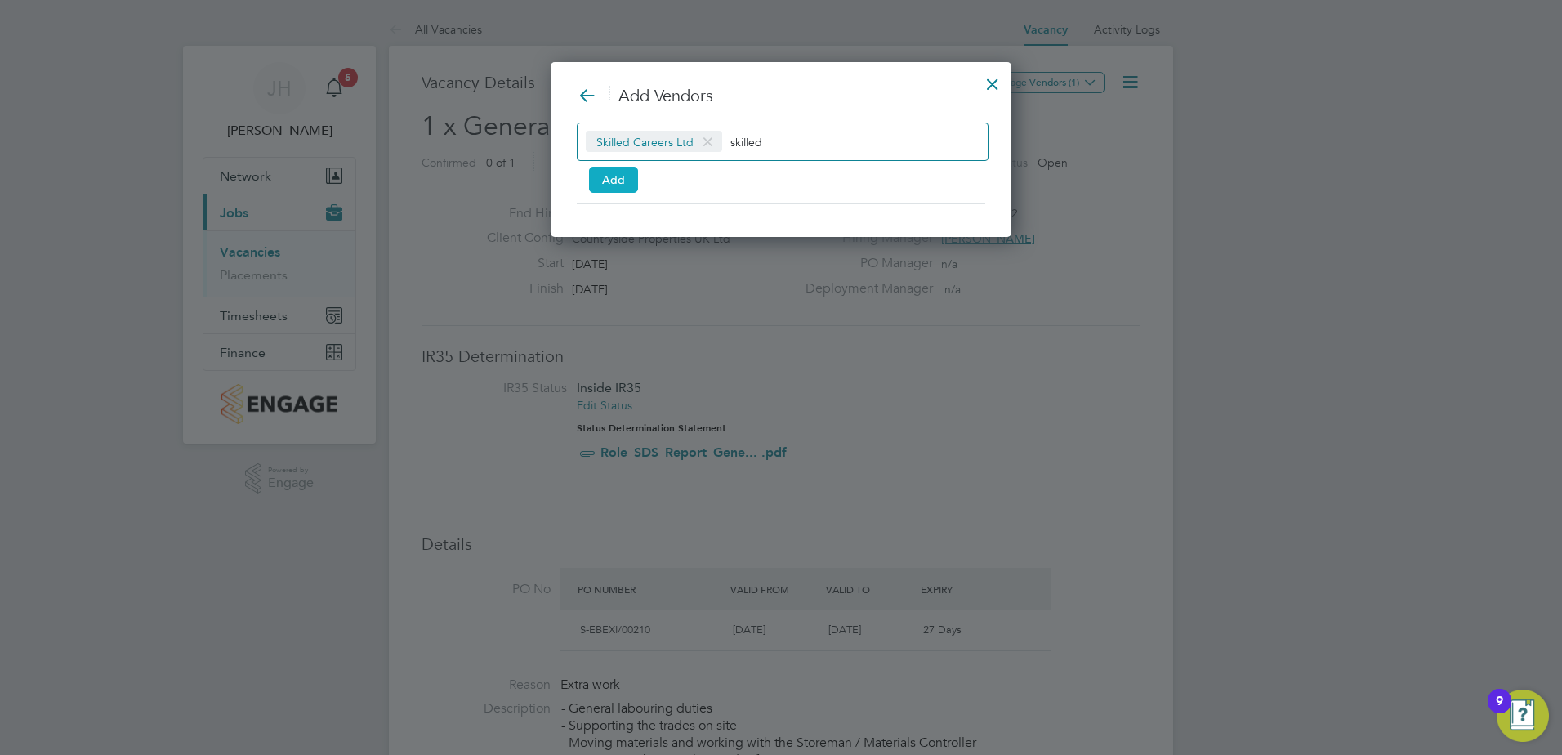
click at [627, 190] on button "Add" at bounding box center [613, 180] width 49 height 26
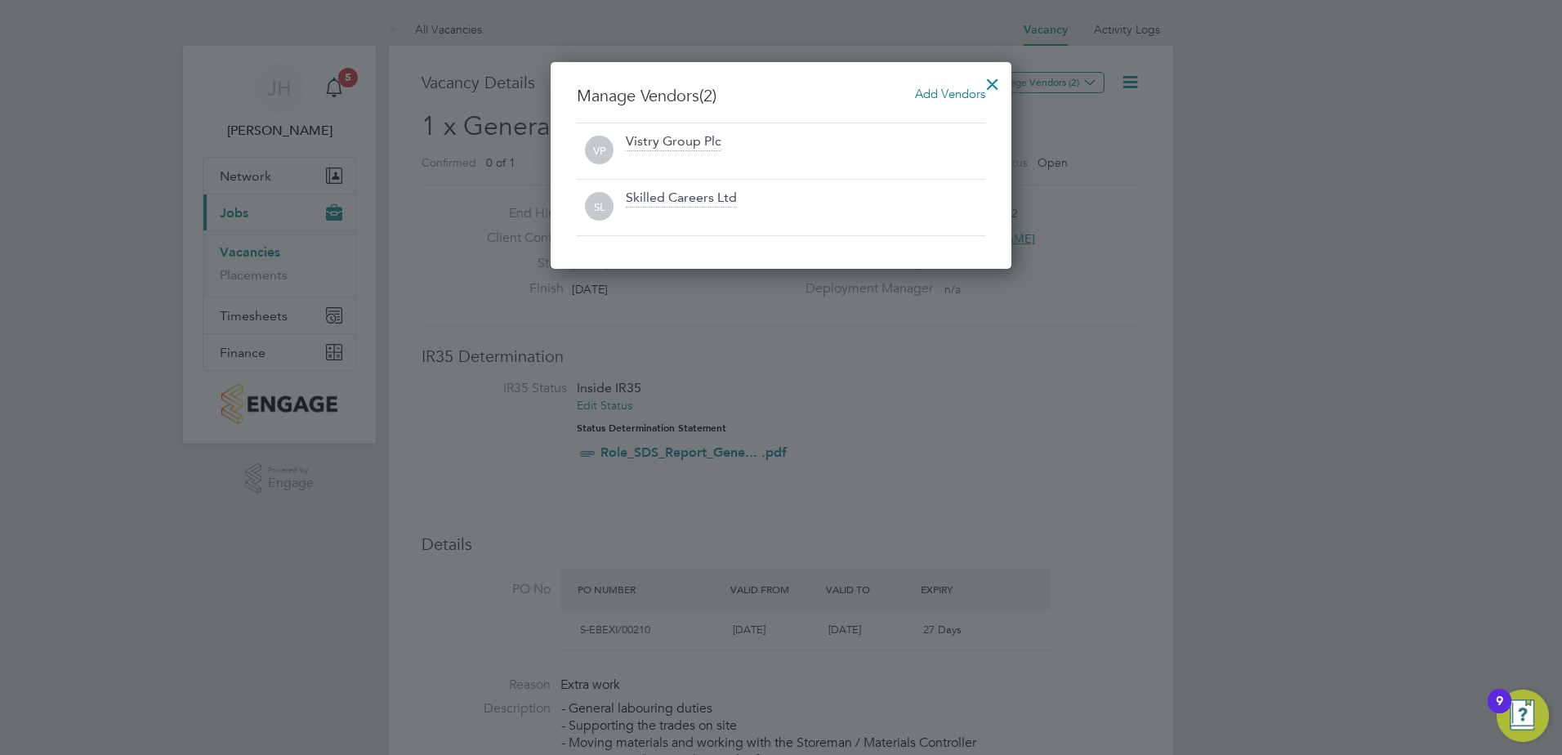
click at [996, 83] on div at bounding box center [992, 79] width 29 height 29
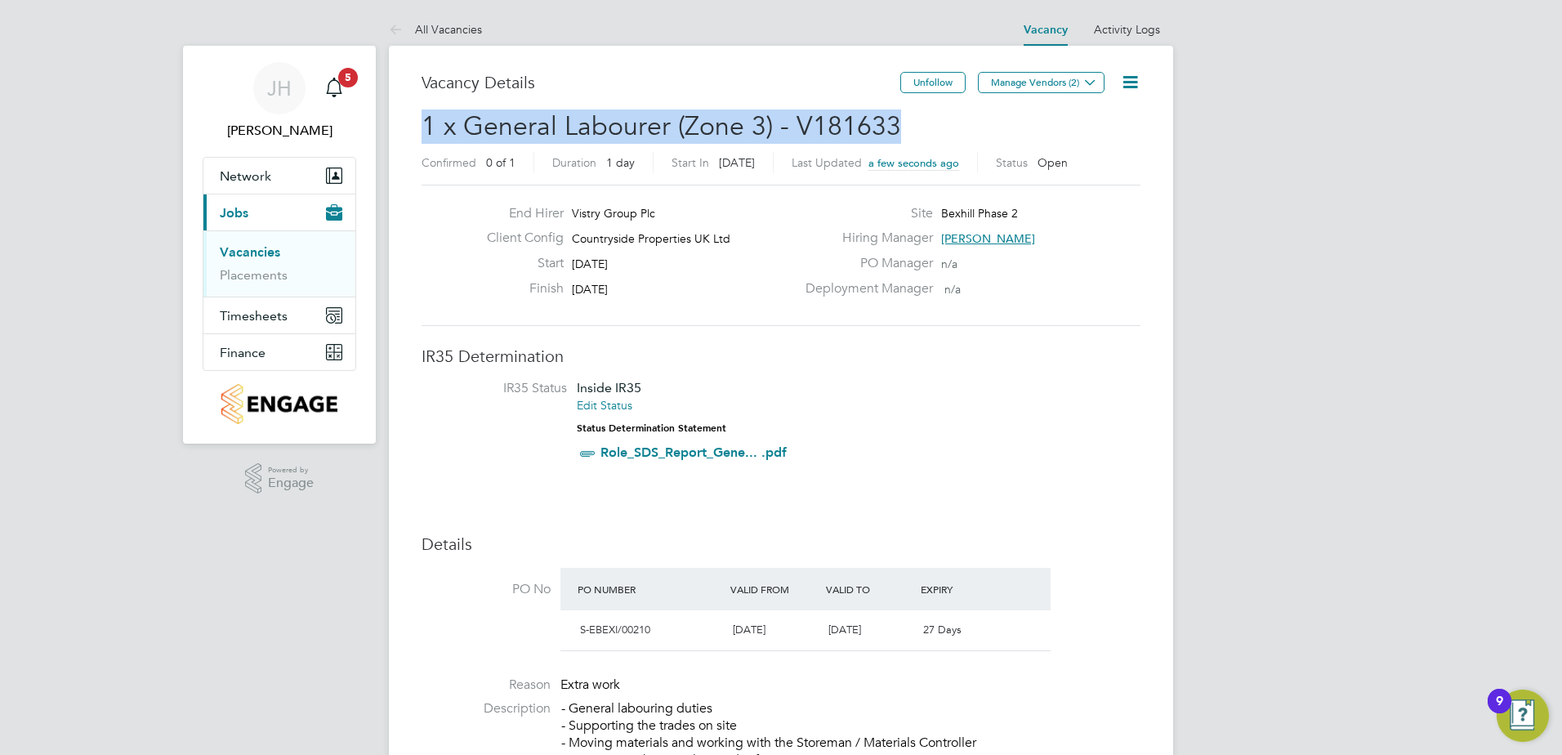
drag, startPoint x: 893, startPoint y: 128, endPoint x: 404, endPoint y: 124, distance: 489.5
copy span "1 x General Labourer (Zone 3) - V181633"
